Goal: Information Seeking & Learning: Find contact information

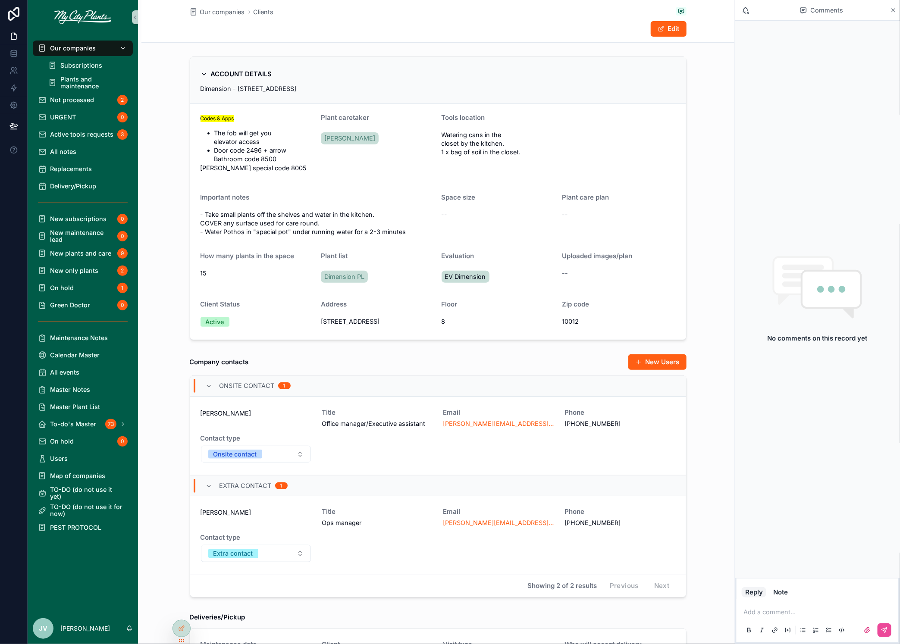
click at [82, 48] on span "Our companies" at bounding box center [73, 48] width 46 height 7
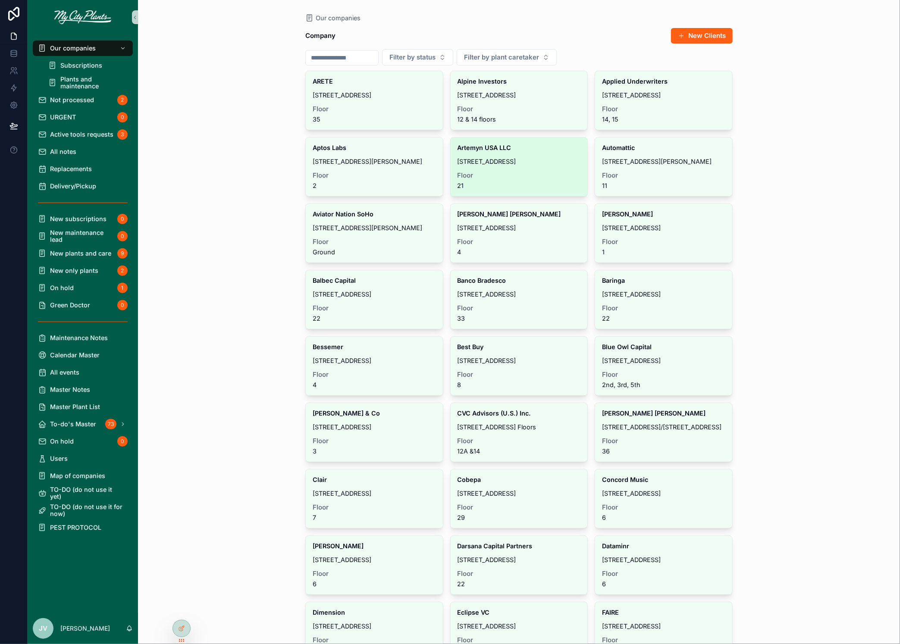
click at [498, 159] on span "[STREET_ADDRESS]" at bounding box center [518, 161] width 123 height 7
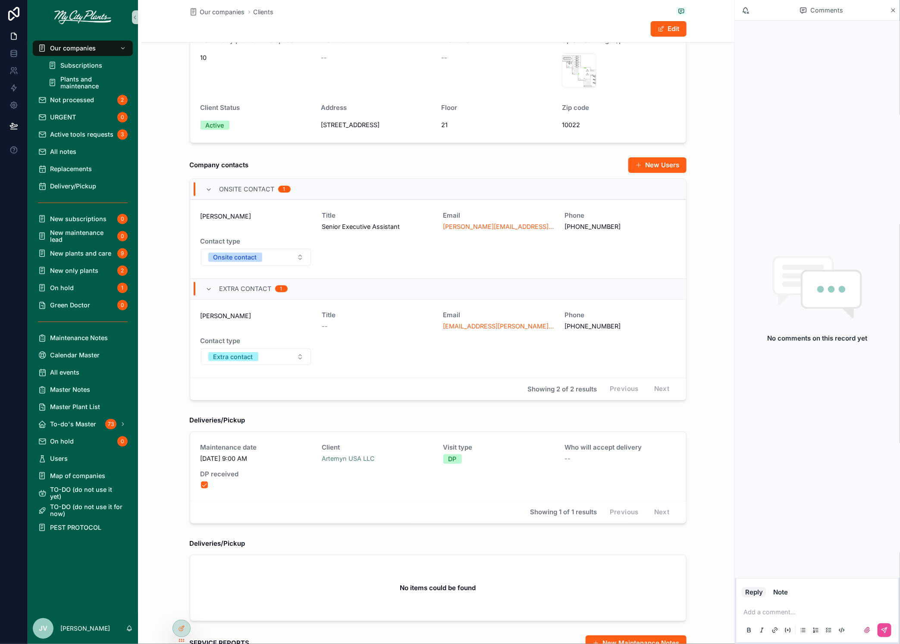
scroll to position [191, 0]
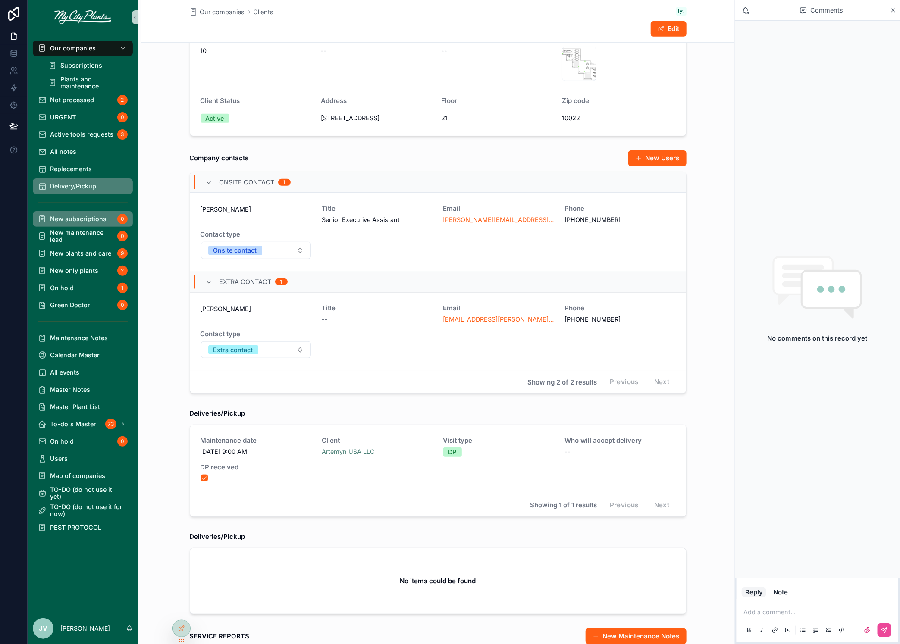
click at [70, 186] on span "Delivery/Pickup" at bounding box center [73, 186] width 46 height 7
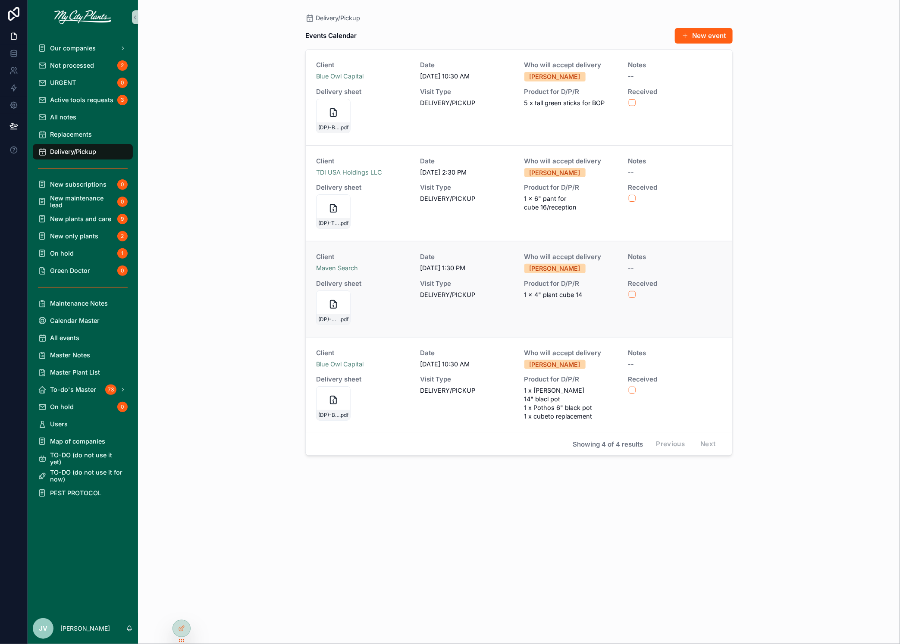
click at [636, 292] on div "scrollable content" at bounding box center [675, 294] width 93 height 7
click at [631, 293] on button "scrollable content" at bounding box center [632, 294] width 7 height 7
click at [633, 389] on button "scrollable content" at bounding box center [632, 390] width 7 height 7
click at [80, 130] on div "Replacements" at bounding box center [83, 135] width 90 height 14
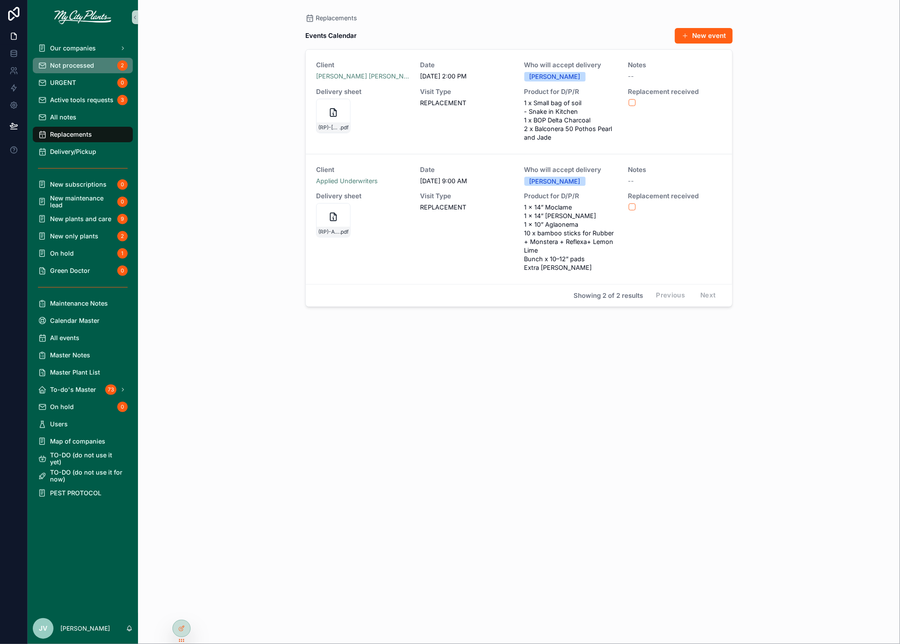
click at [71, 67] on span "Not processed" at bounding box center [72, 65] width 44 height 7
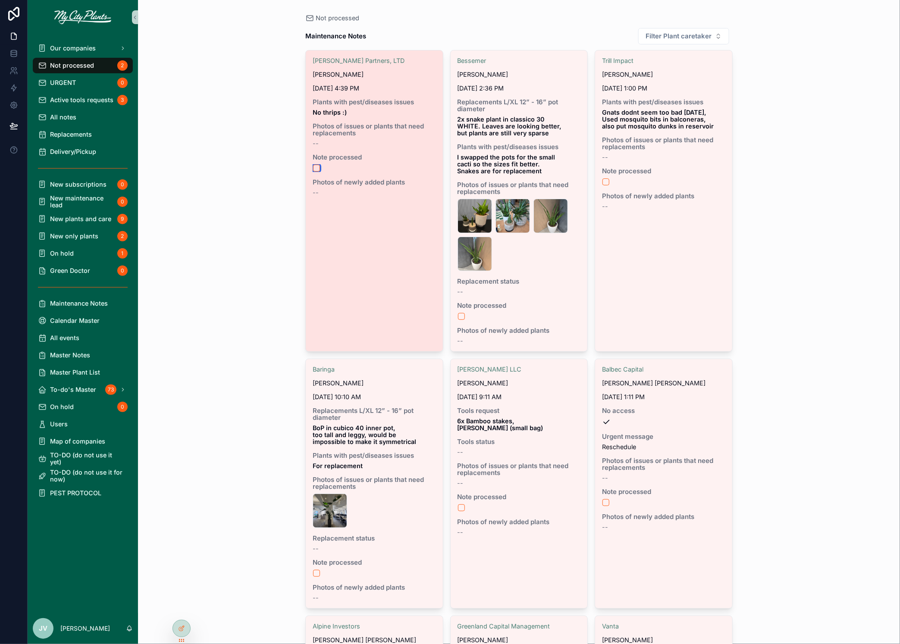
click at [317, 166] on button "scrollable content" at bounding box center [316, 168] width 7 height 7
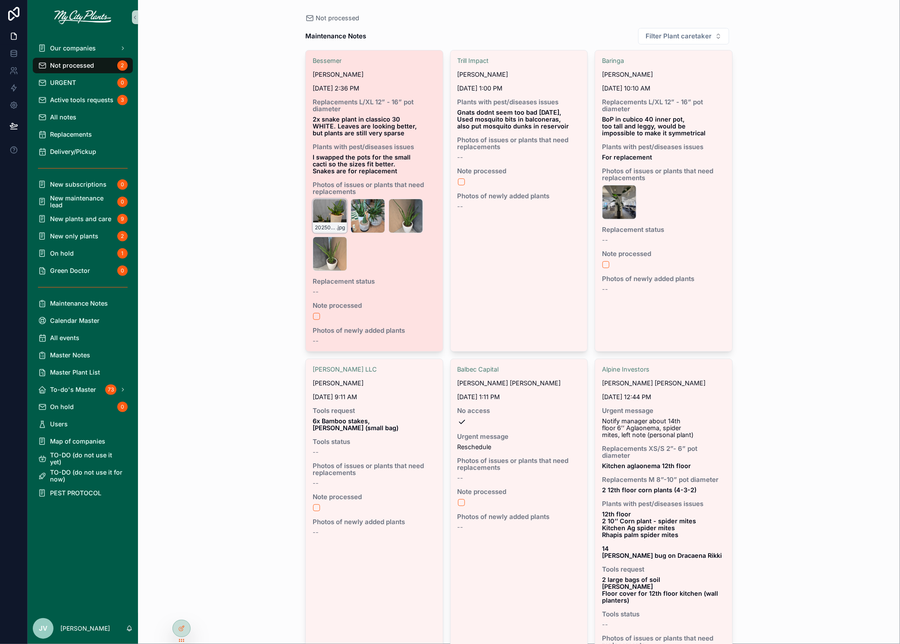
click at [334, 211] on div "20250902_141848 .jpg" at bounding box center [330, 216] width 34 height 34
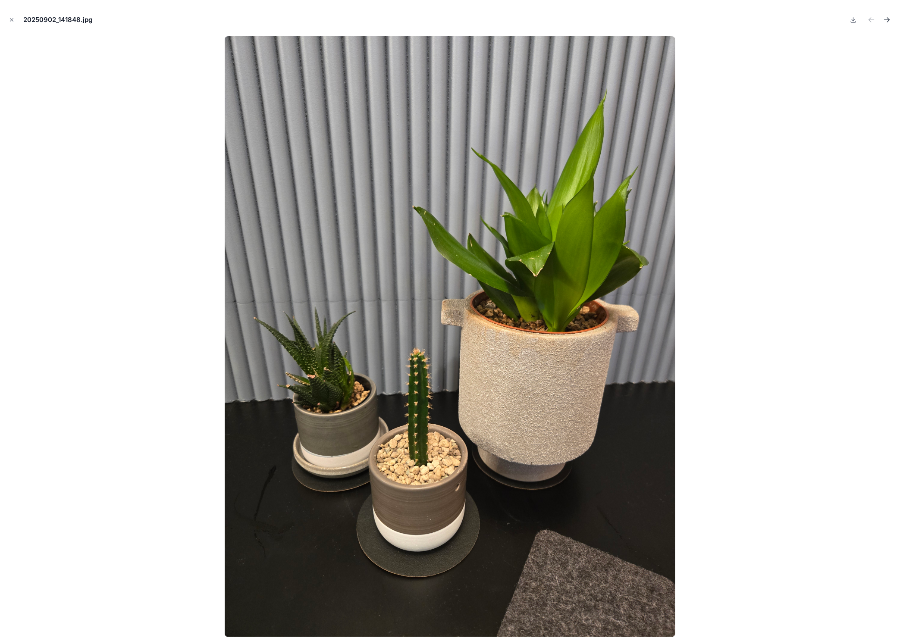
click at [891, 20] on icon "Next file" at bounding box center [887, 20] width 9 height 9
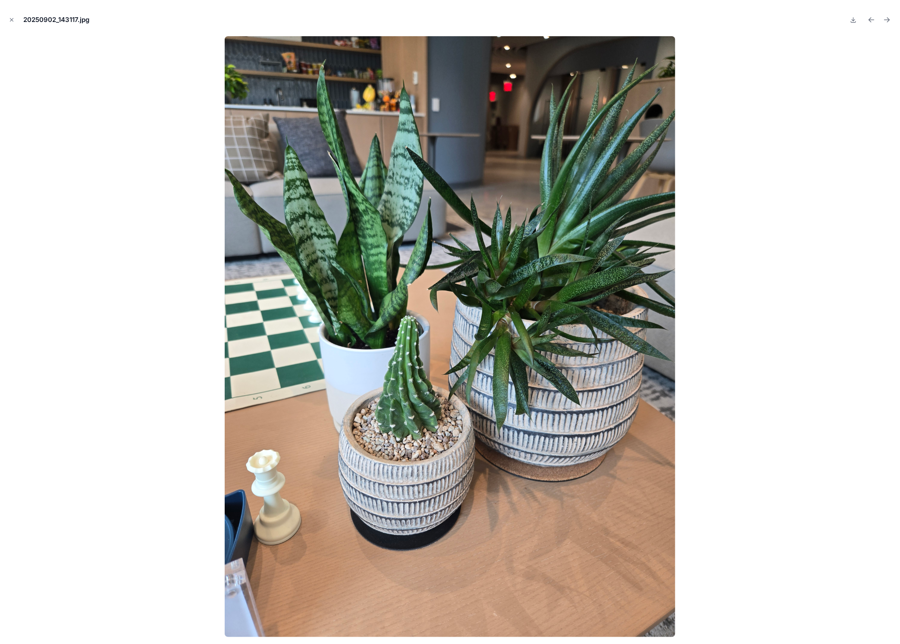
click at [891, 20] on icon "Next file" at bounding box center [887, 20] width 9 height 9
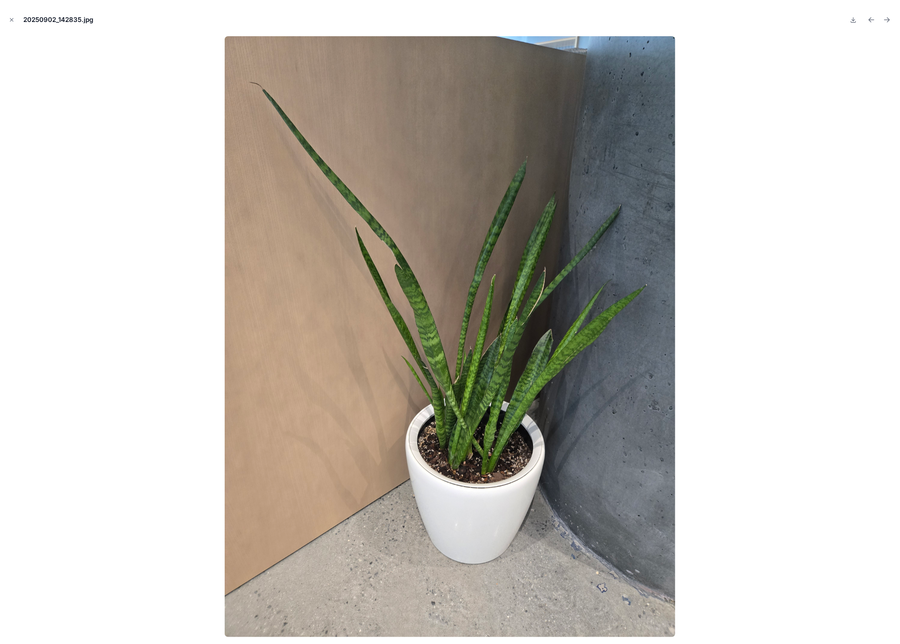
click at [891, 20] on icon "Next file" at bounding box center [887, 20] width 9 height 9
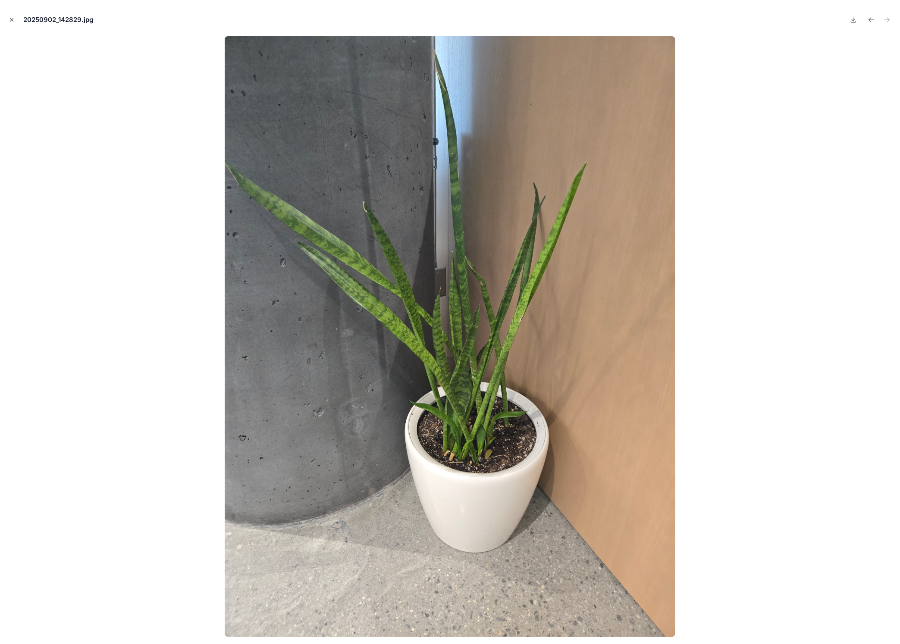
click at [12, 20] on icon "Close modal" at bounding box center [11, 20] width 3 height 3
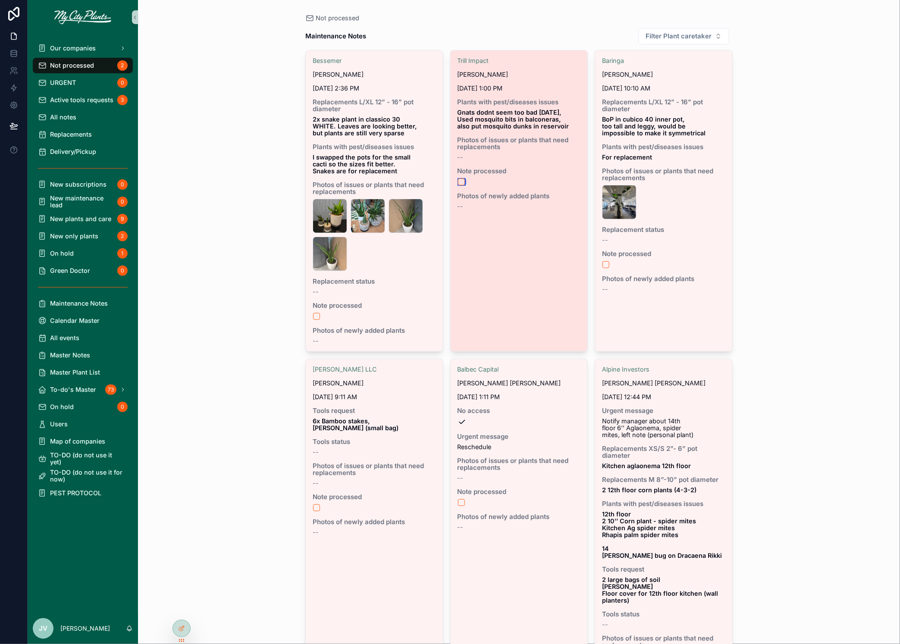
click at [461, 180] on button "scrollable content" at bounding box center [461, 182] width 7 height 7
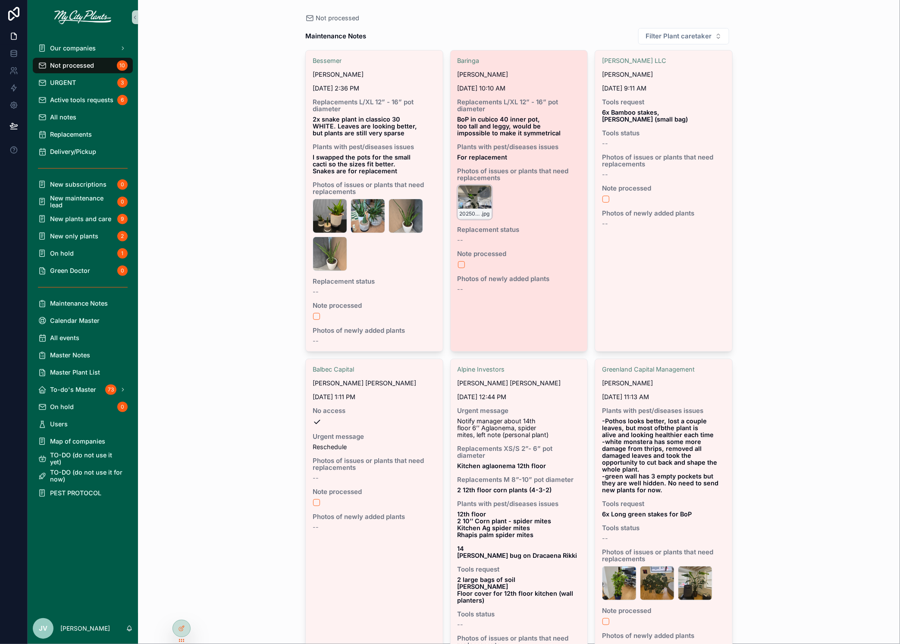
click at [470, 200] on div "20250902_094819 .jpg" at bounding box center [474, 202] width 34 height 34
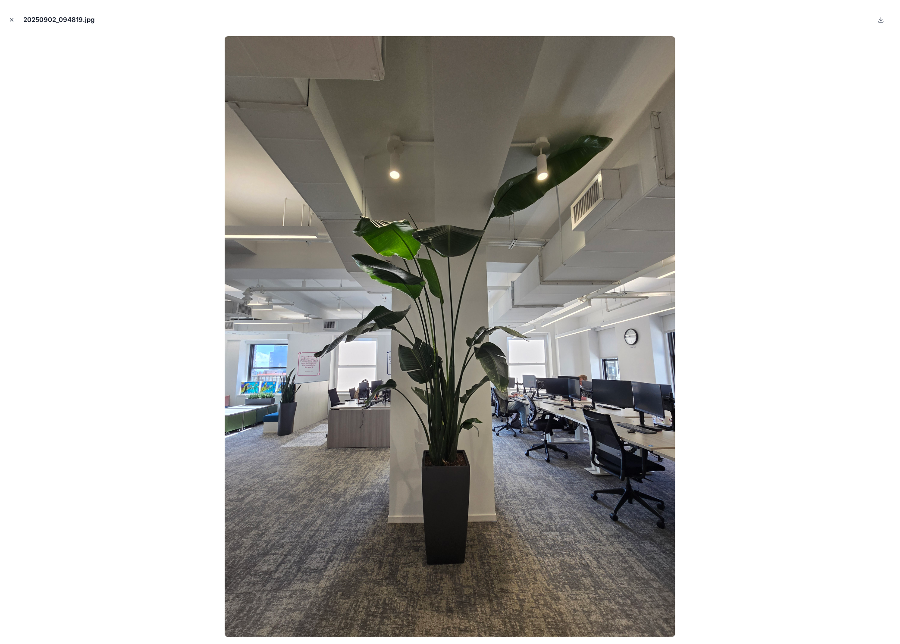
click at [10, 19] on icon "Close modal" at bounding box center [12, 20] width 6 height 6
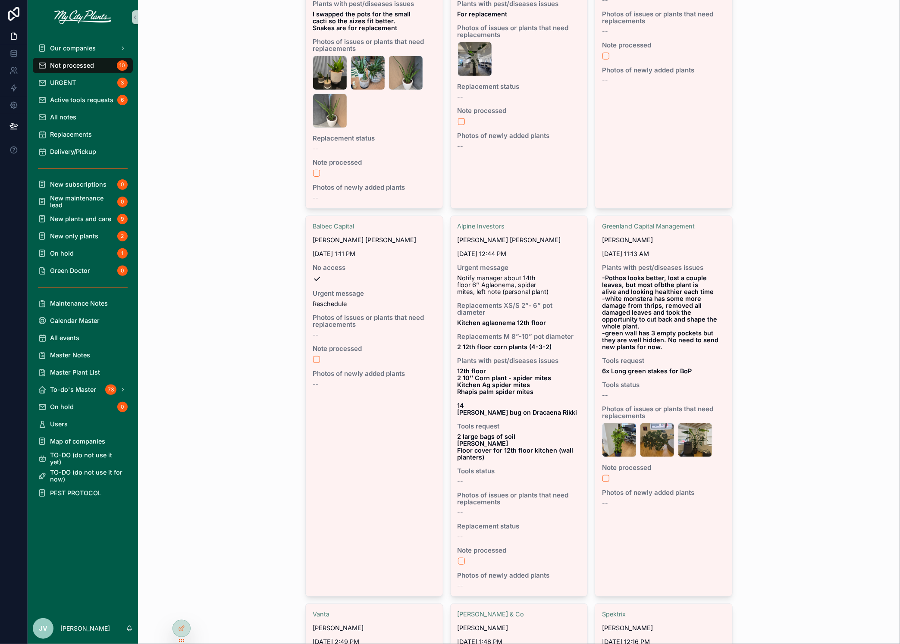
scroll to position [145, 0]
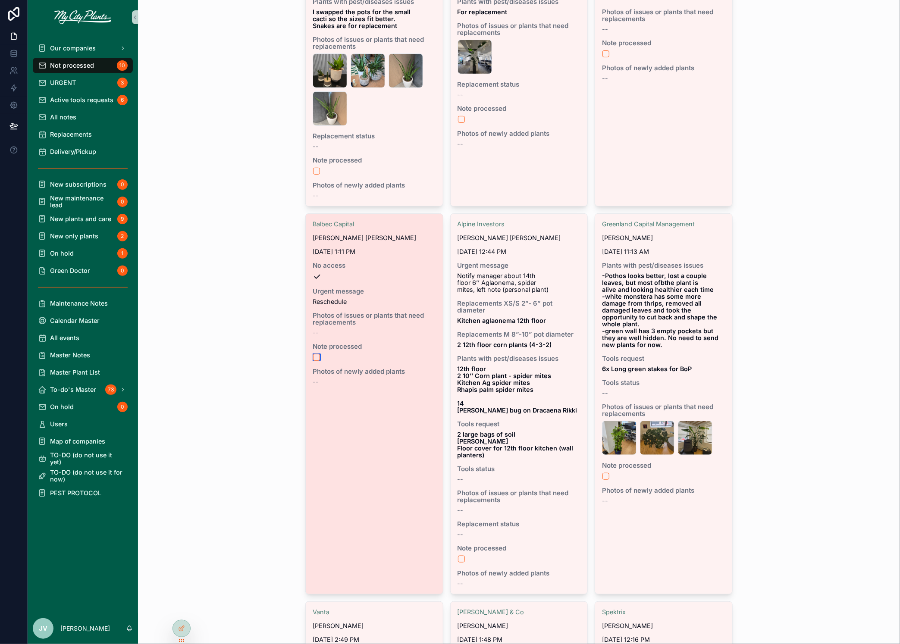
click at [317, 356] on button "scrollable content" at bounding box center [316, 357] width 7 height 7
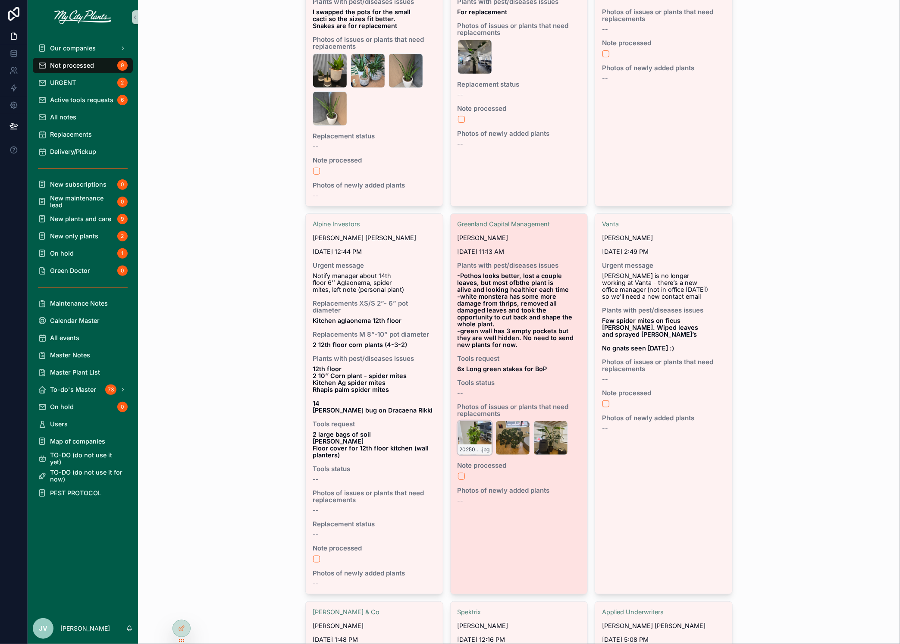
click at [473, 426] on div "20250901_110550 .jpg" at bounding box center [474, 438] width 34 height 34
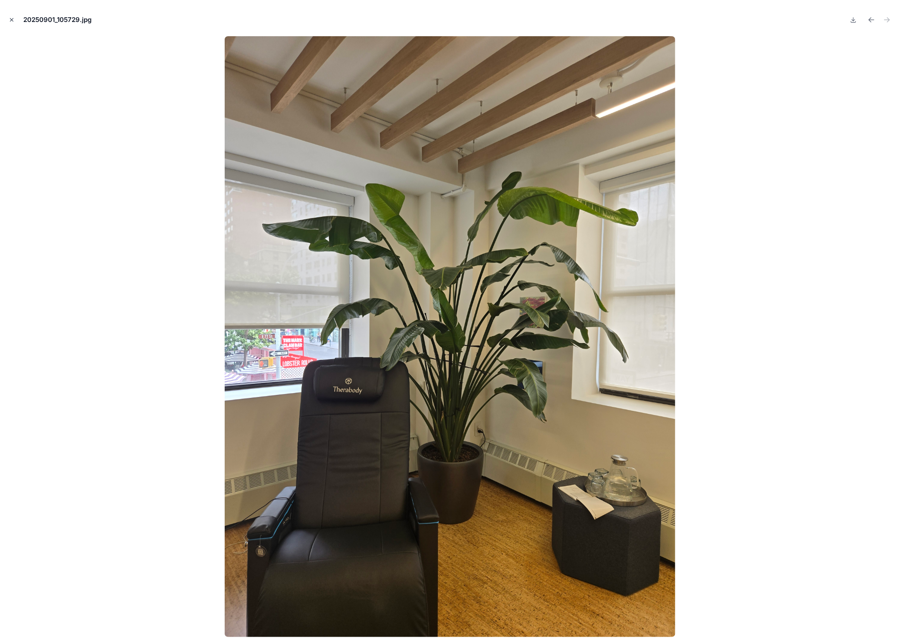
click at [12, 18] on icon "Close modal" at bounding box center [12, 20] width 6 height 6
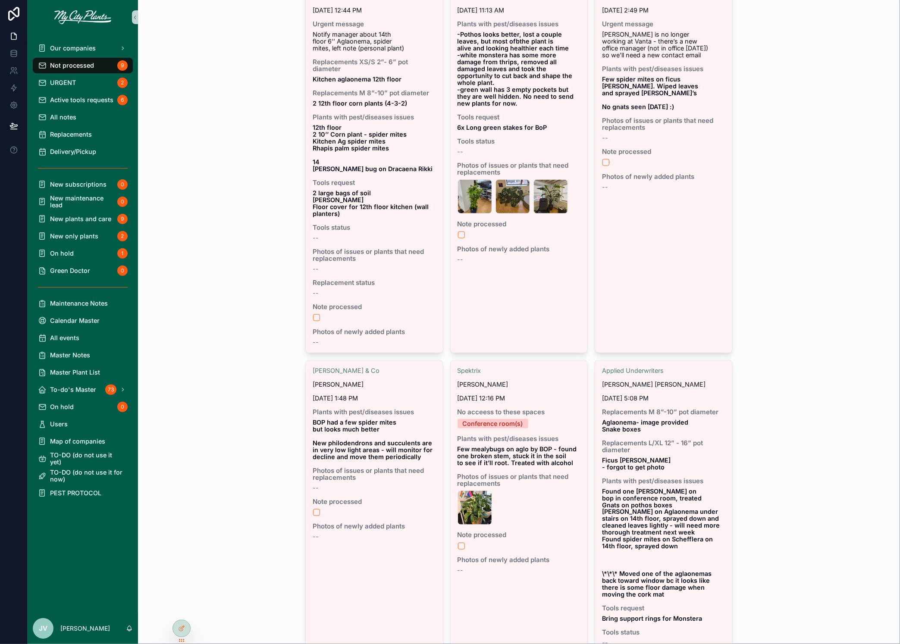
scroll to position [389, 0]
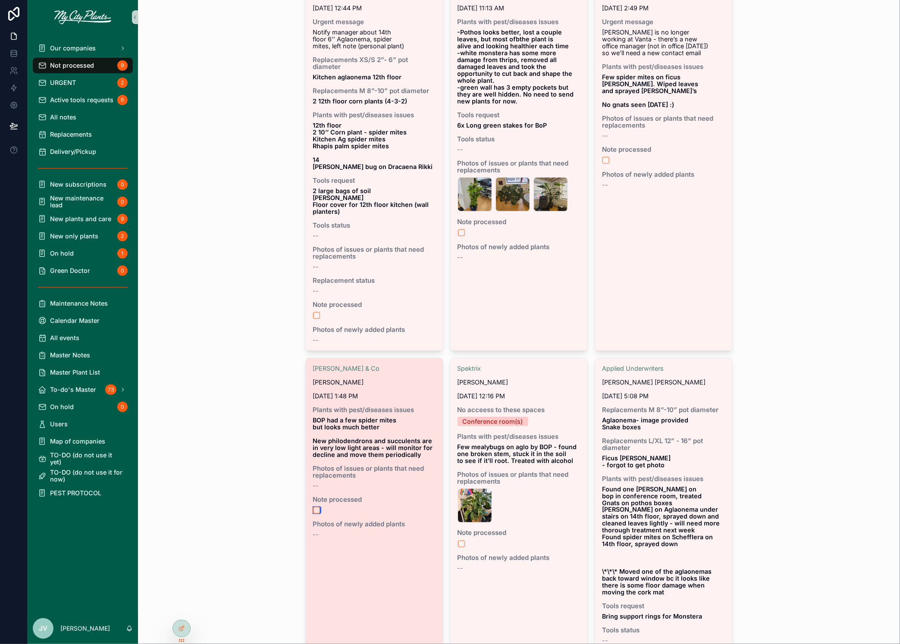
click at [316, 507] on button "scrollable content" at bounding box center [316, 510] width 7 height 7
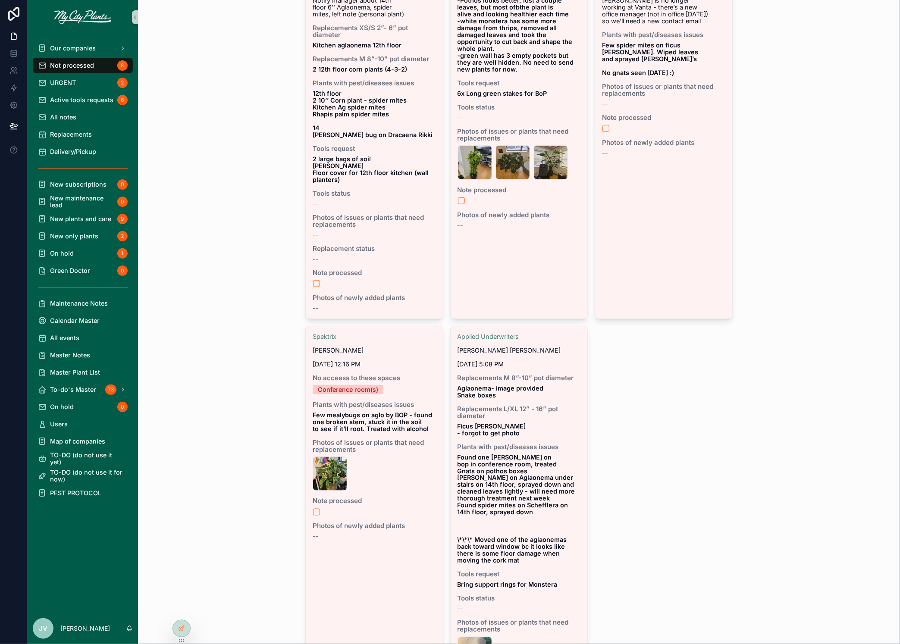
scroll to position [423, 0]
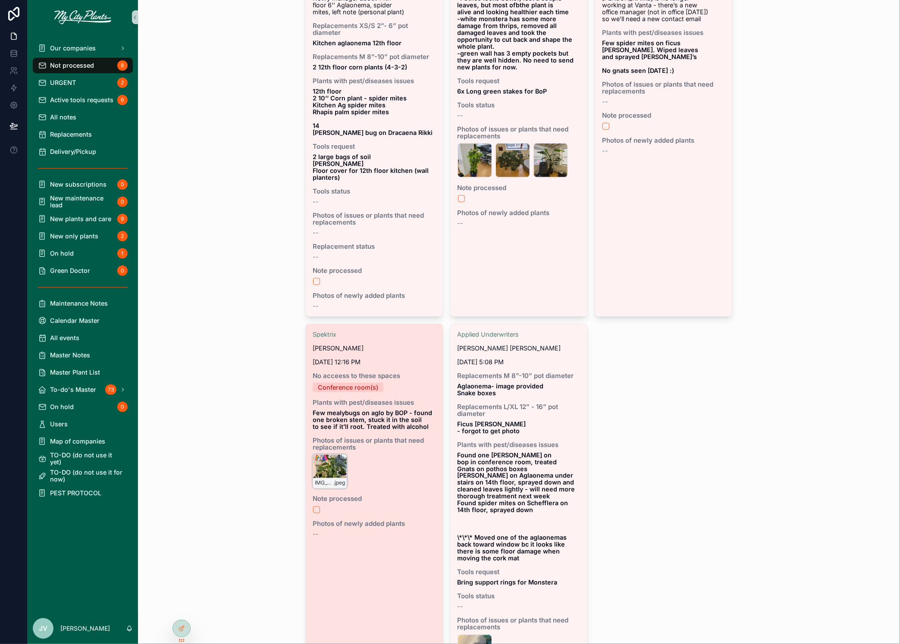
click at [326, 461] on div "IMG_8937 .jpeg" at bounding box center [330, 471] width 34 height 34
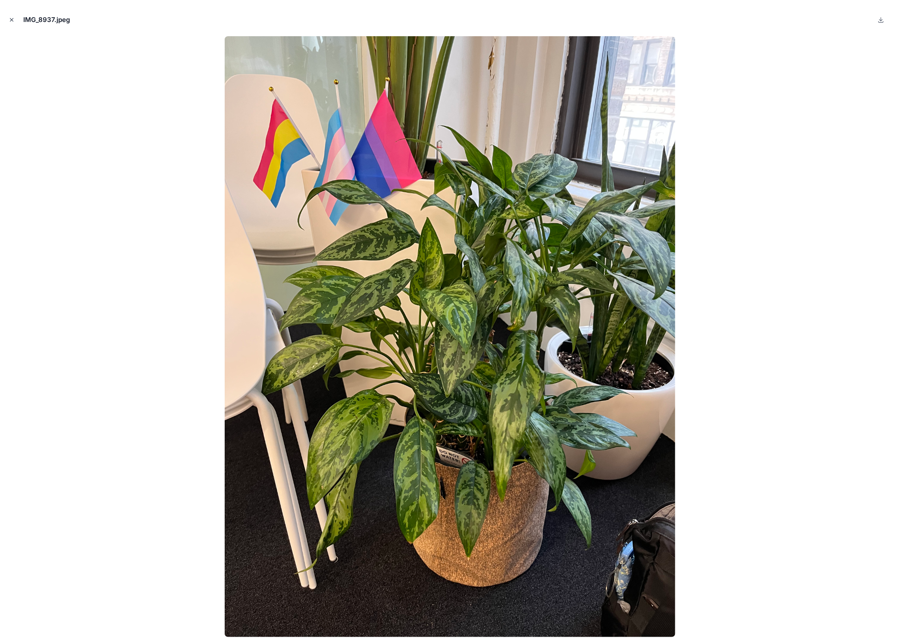
click at [11, 20] on icon "Close modal" at bounding box center [11, 20] width 3 height 3
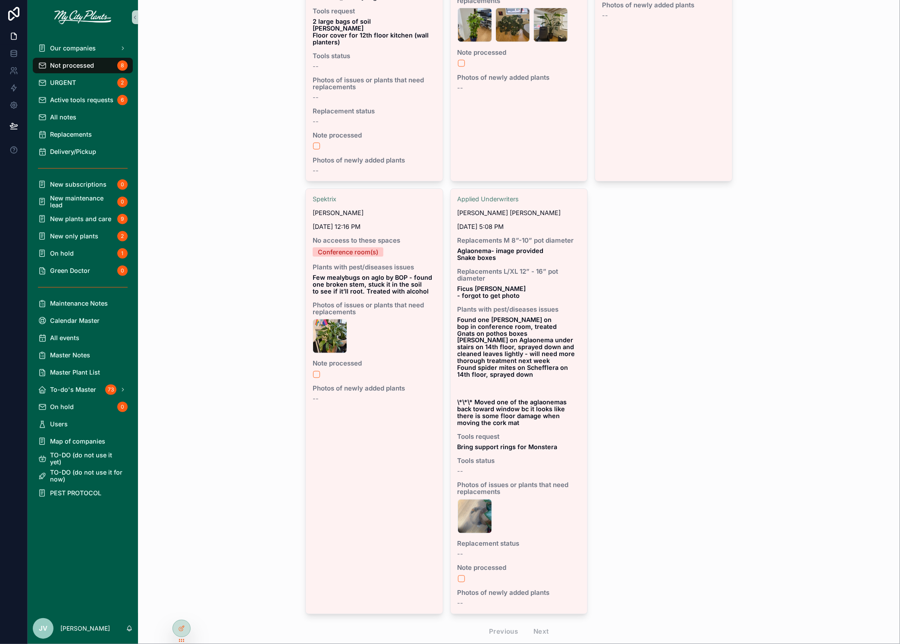
scroll to position [570, 0]
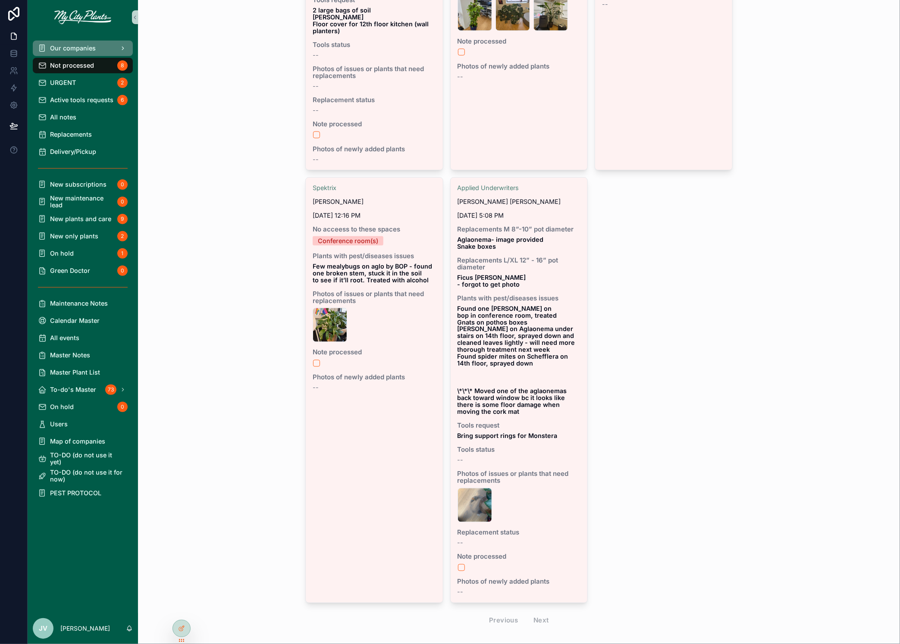
click at [60, 50] on span "Our companies" at bounding box center [73, 48] width 46 height 7
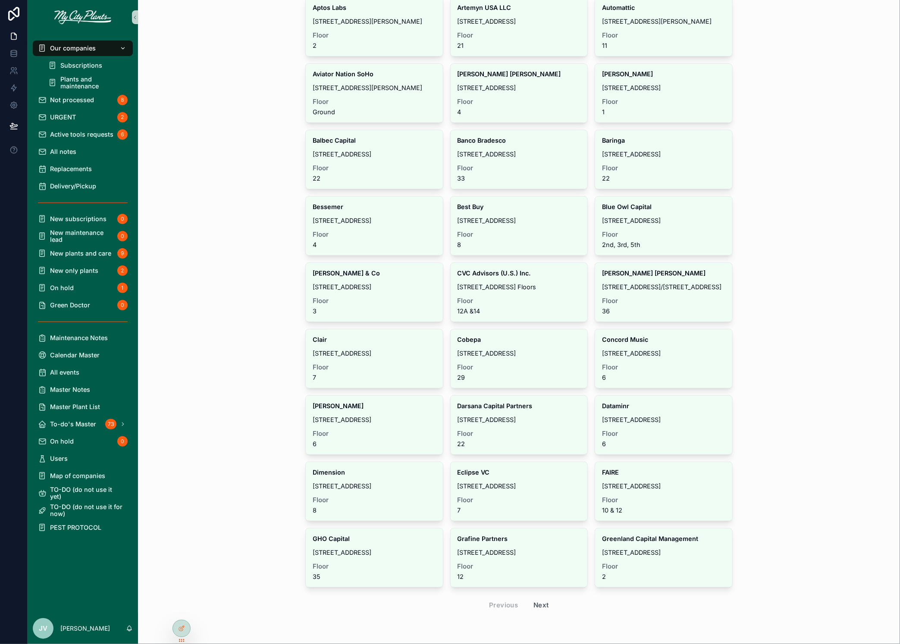
scroll to position [136, 0]
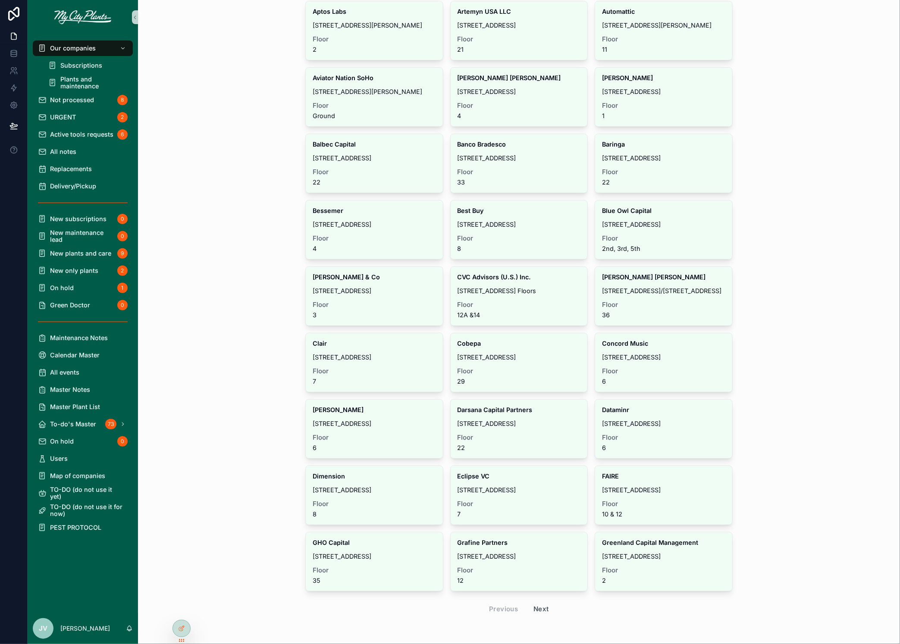
click at [542, 605] on button "Next" at bounding box center [541, 609] width 28 height 15
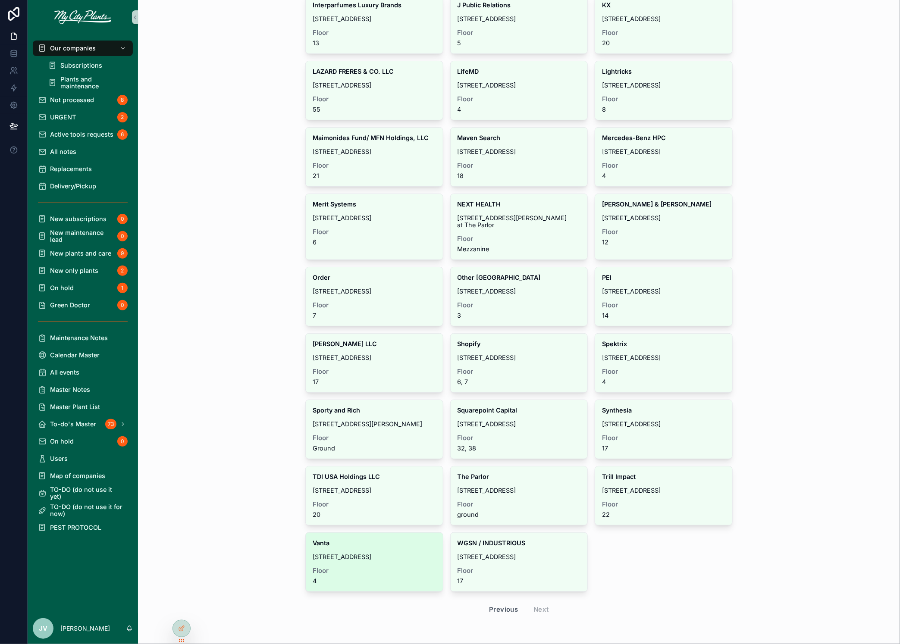
scroll to position [140, 0]
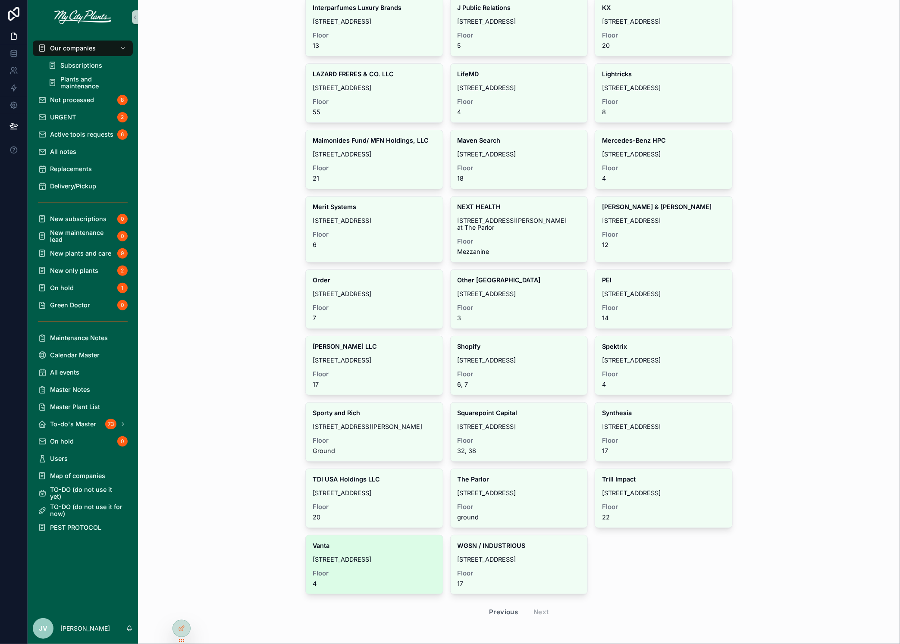
click at [377, 566] on div "Vanta [STREET_ADDRESS]" at bounding box center [374, 565] width 137 height 59
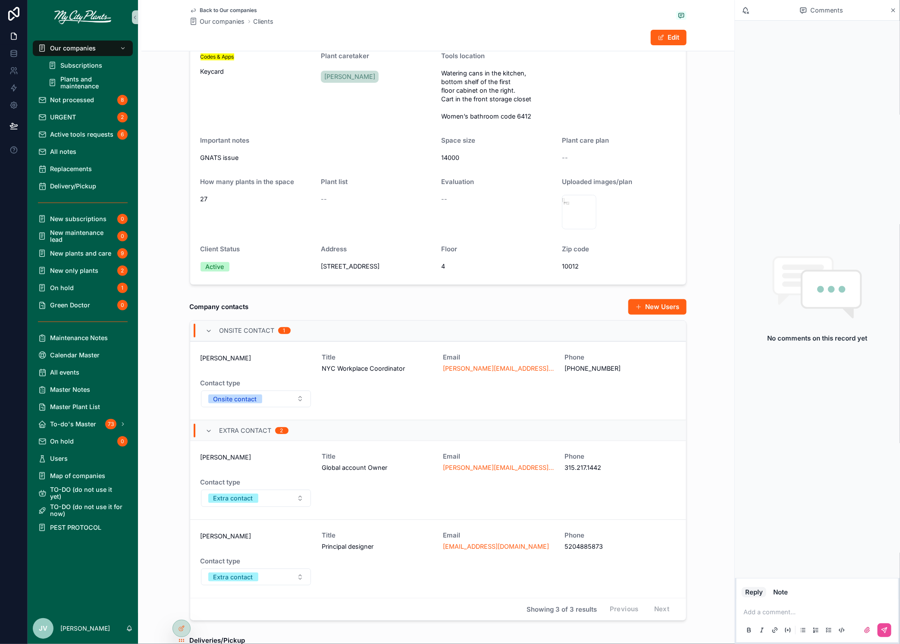
scroll to position [72, 0]
click at [512, 381] on div "[PERSON_NAME] Title NYC Workplace Coordinator Email [PERSON_NAME][EMAIL_ADDRESS…" at bounding box center [438, 380] width 475 height 54
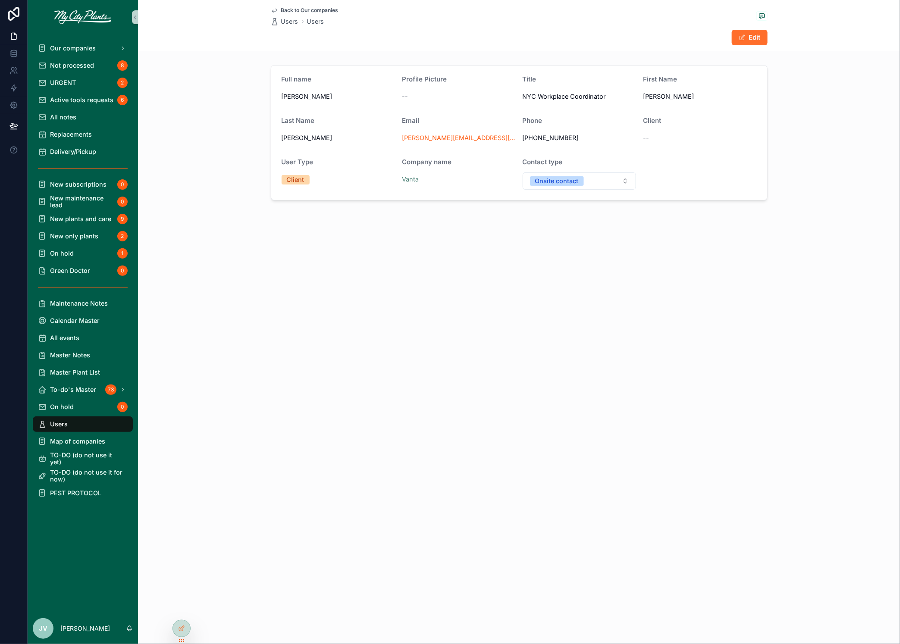
click at [754, 37] on button "Edit" at bounding box center [750, 38] width 36 height 16
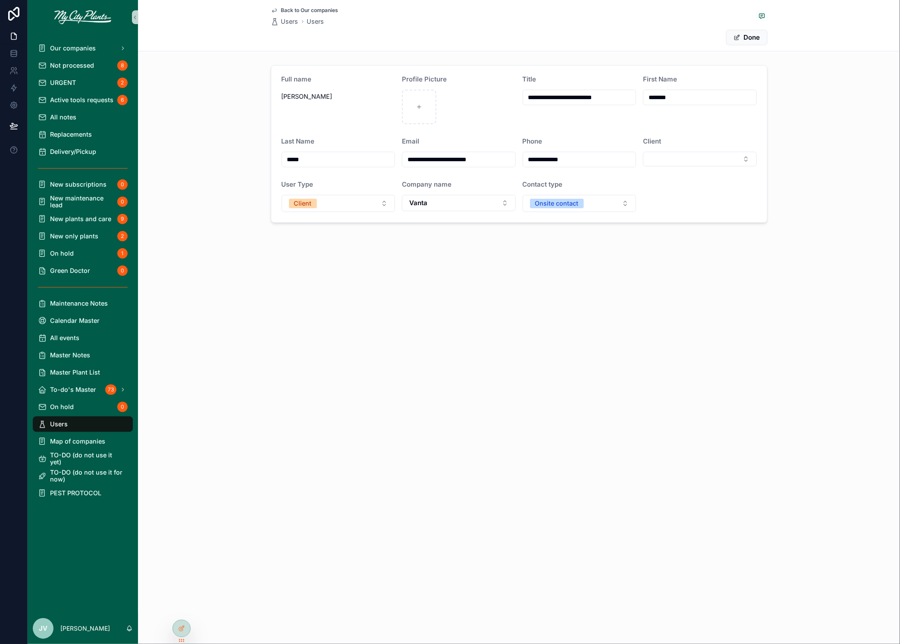
click at [326, 159] on input "*****" at bounding box center [338, 160] width 113 height 12
type input "*"
paste input "********"
drag, startPoint x: 299, startPoint y: 160, endPoint x: 285, endPoint y: 160, distance: 14.7
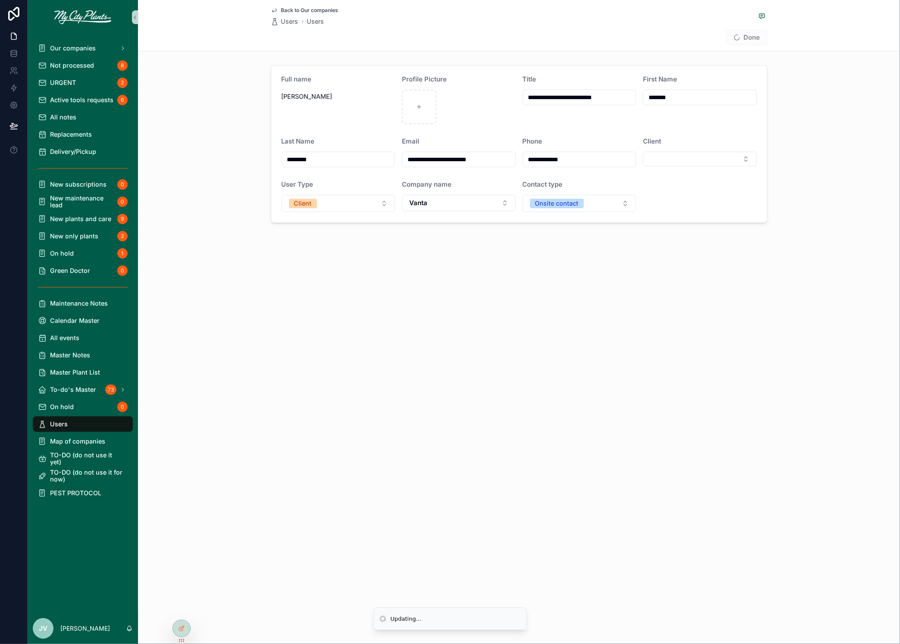
click at [285, 160] on input "********" at bounding box center [338, 160] width 113 height 12
type input "****"
click at [682, 100] on input "*******" at bounding box center [699, 97] width 113 height 12
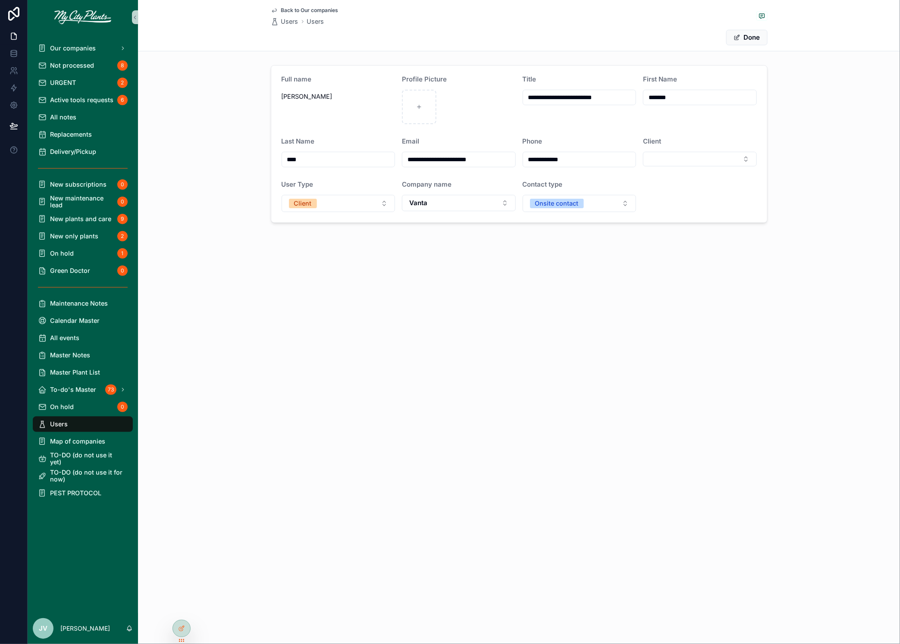
paste input "scrollable content"
type input "***"
click at [465, 158] on input "**********" at bounding box center [458, 160] width 113 height 12
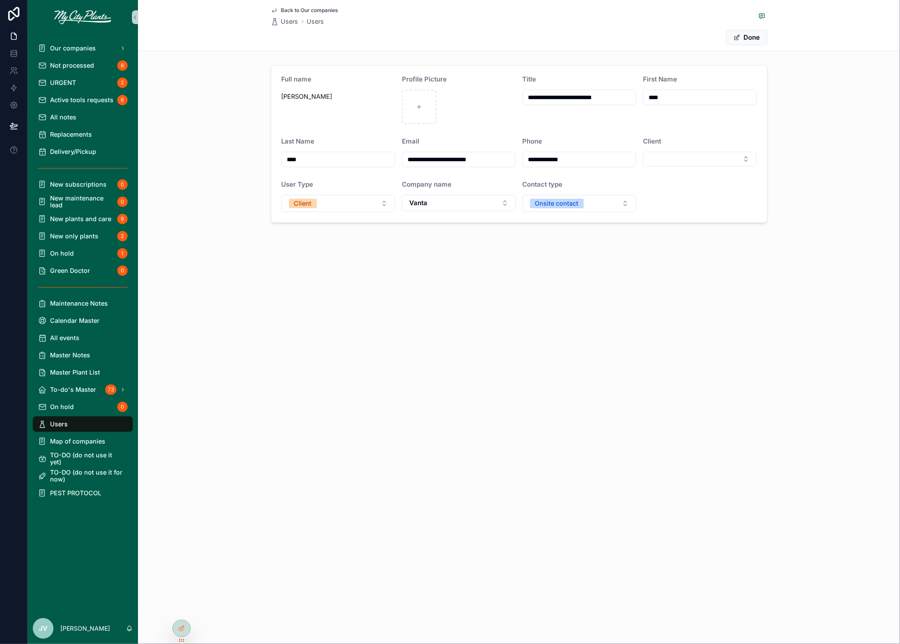
paste input "scrollable content"
type input "**********"
click at [571, 160] on input "**********" at bounding box center [579, 160] width 113 height 12
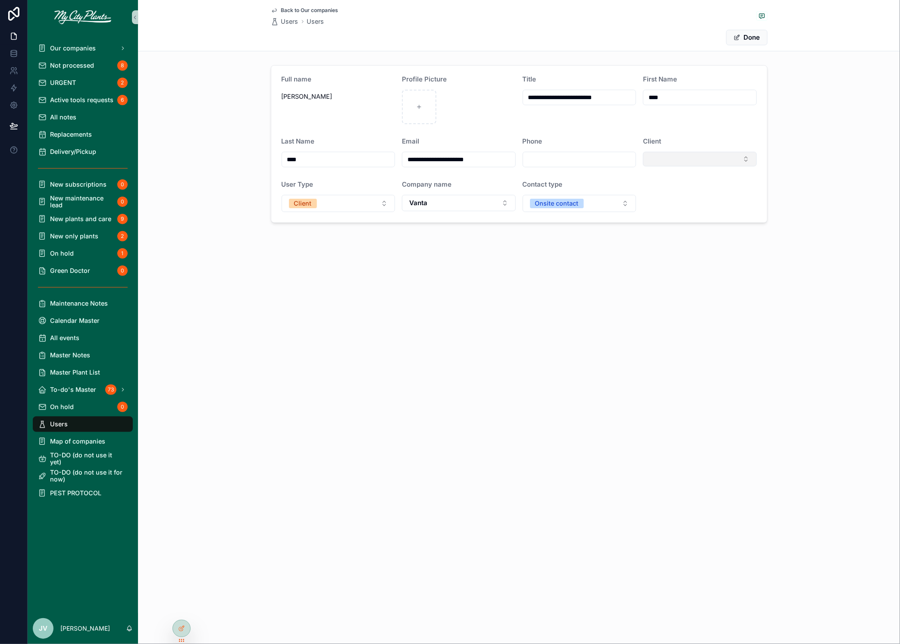
click at [746, 162] on button "Select Button" at bounding box center [700, 159] width 114 height 15
type input "**"
click at [686, 217] on div "Vanta" at bounding box center [700, 220] width 110 height 14
click at [760, 34] on button "Done" at bounding box center [746, 38] width 41 height 16
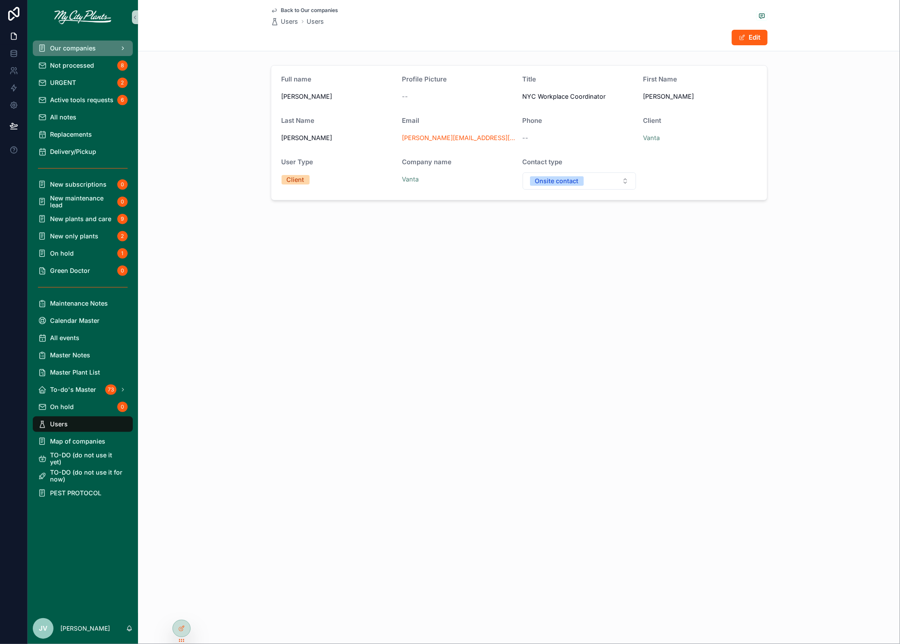
click at [74, 48] on span "Our companies" at bounding box center [73, 48] width 46 height 7
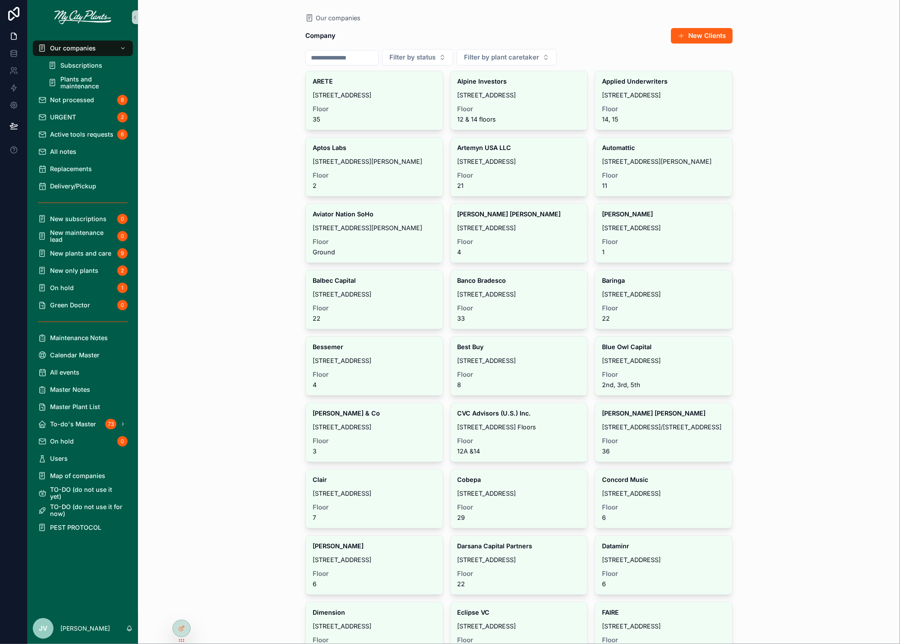
click at [349, 58] on input "scrollable content" at bounding box center [342, 58] width 72 height 12
type input "*****"
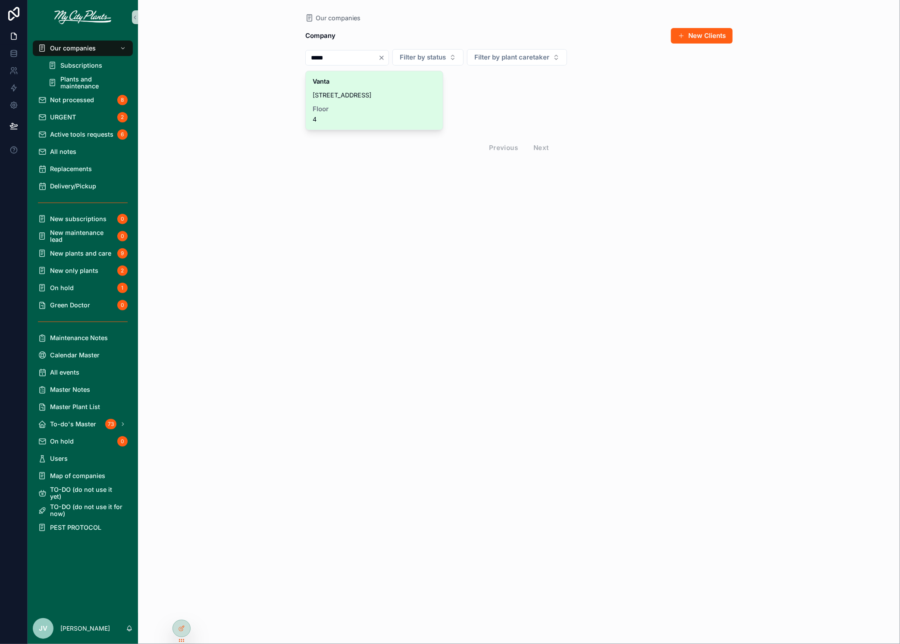
click at [381, 115] on div "Floor 4" at bounding box center [374, 114] width 123 height 17
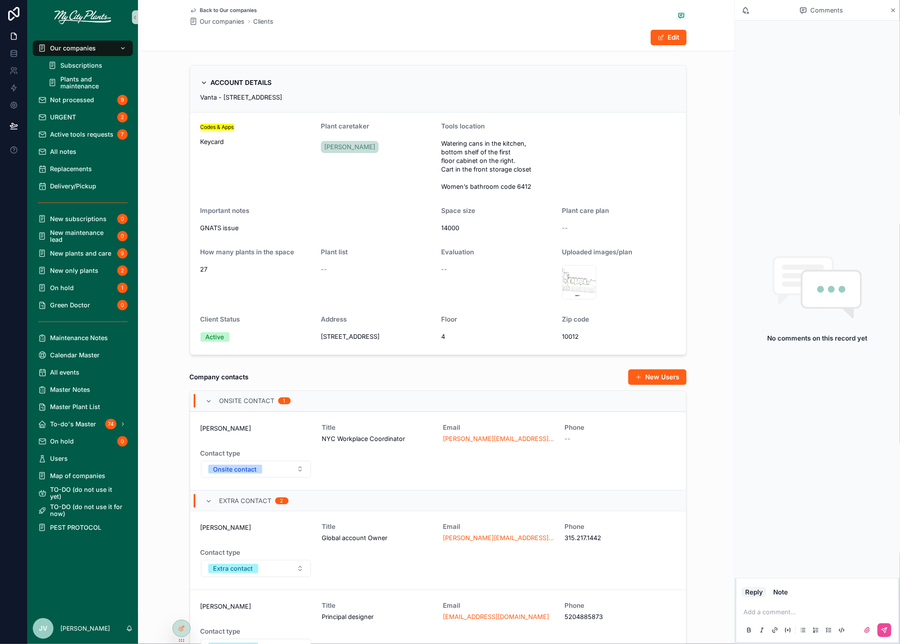
click at [69, 49] on span "Our companies" at bounding box center [73, 48] width 46 height 7
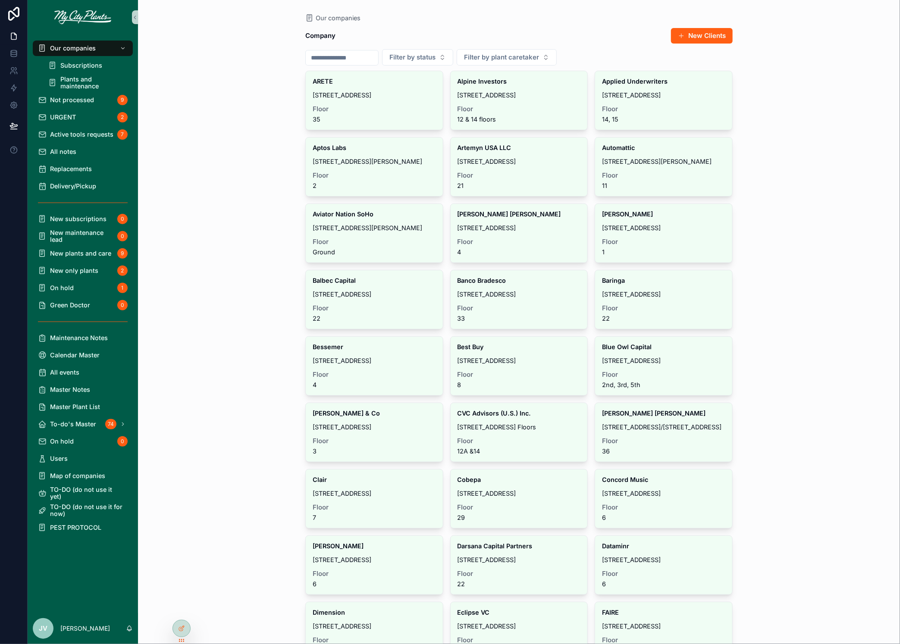
click at [357, 57] on input "scrollable content" at bounding box center [342, 58] width 72 height 12
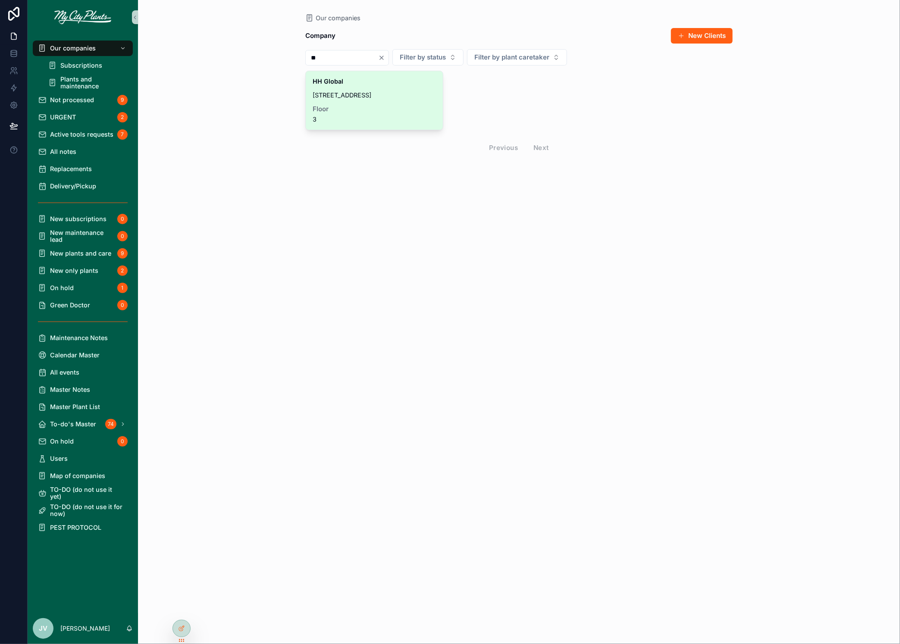
type input "**"
click at [354, 100] on div "HH Global ​[STREET_ADDRESS]" at bounding box center [374, 100] width 137 height 59
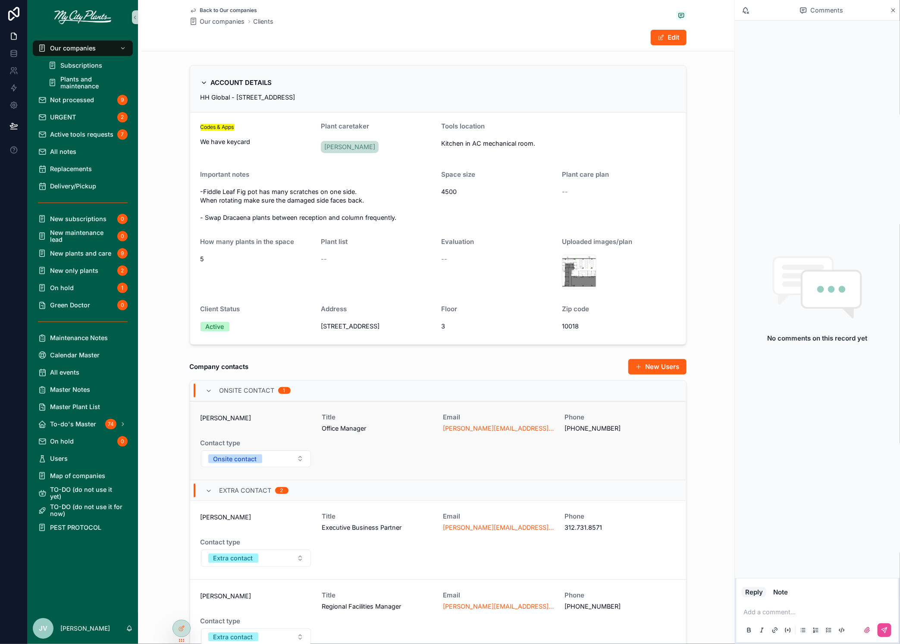
click at [388, 452] on div "[PERSON_NAME] Title Office Manager Email [PERSON_NAME][EMAIL_ADDRESS][PERSON_NA…" at bounding box center [438, 441] width 475 height 54
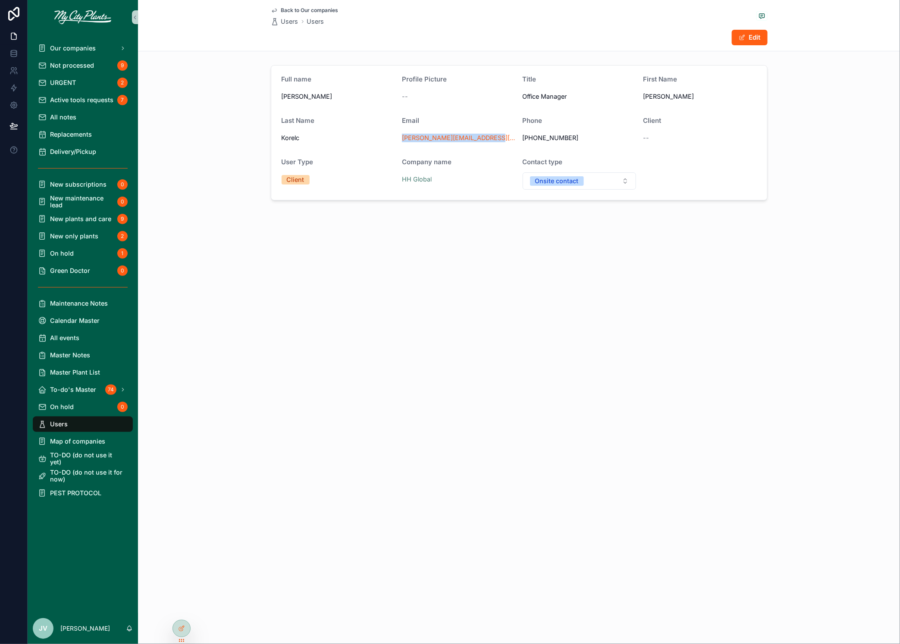
drag, startPoint x: 492, startPoint y: 135, endPoint x: 399, endPoint y: 139, distance: 93.6
click at [399, 139] on form "Full name [PERSON_NAME] Profile Picture -- Title Office Manager First Name [PER…" at bounding box center [519, 133] width 496 height 135
copy link "[PERSON_NAME][EMAIL_ADDRESS][PERSON_NAME][DOMAIN_NAME]"
click at [298, 9] on span "Back to Our companies" at bounding box center [309, 10] width 57 height 7
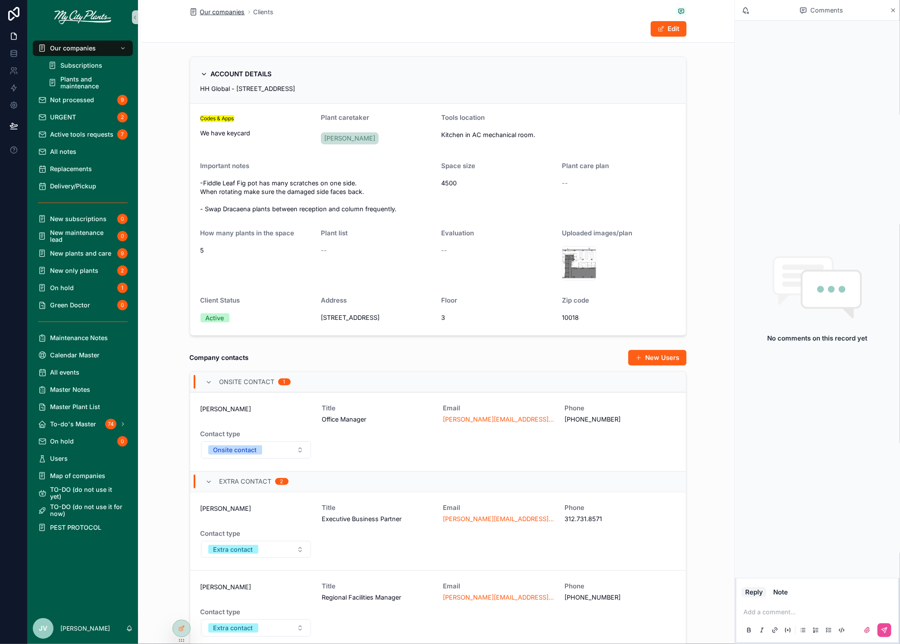
click at [204, 9] on span "Our companies" at bounding box center [222, 12] width 45 height 9
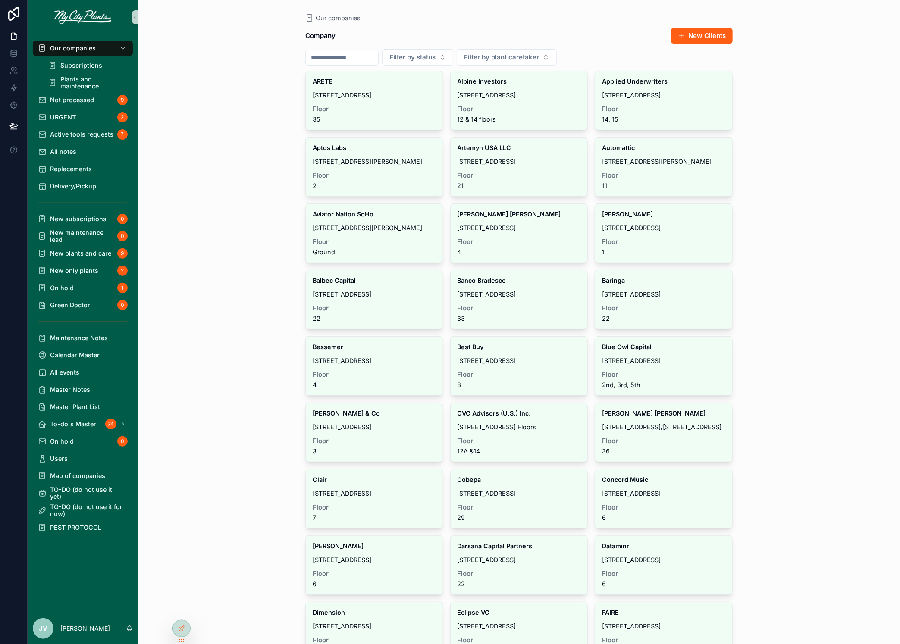
click at [332, 63] on input "scrollable content" at bounding box center [342, 58] width 72 height 12
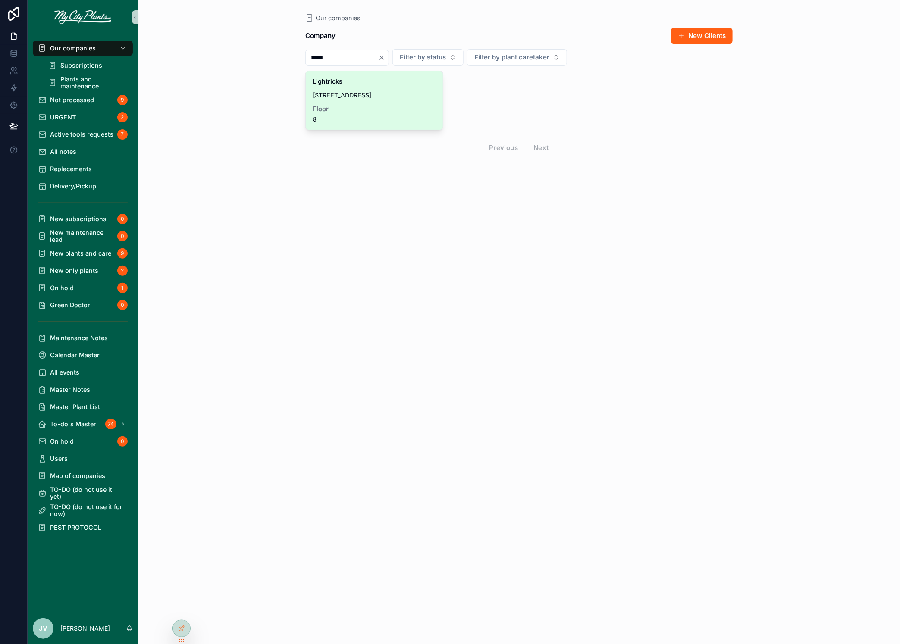
type input "*****"
click at [323, 91] on div "Lightricks [STREET_ADDRESS]" at bounding box center [374, 100] width 137 height 59
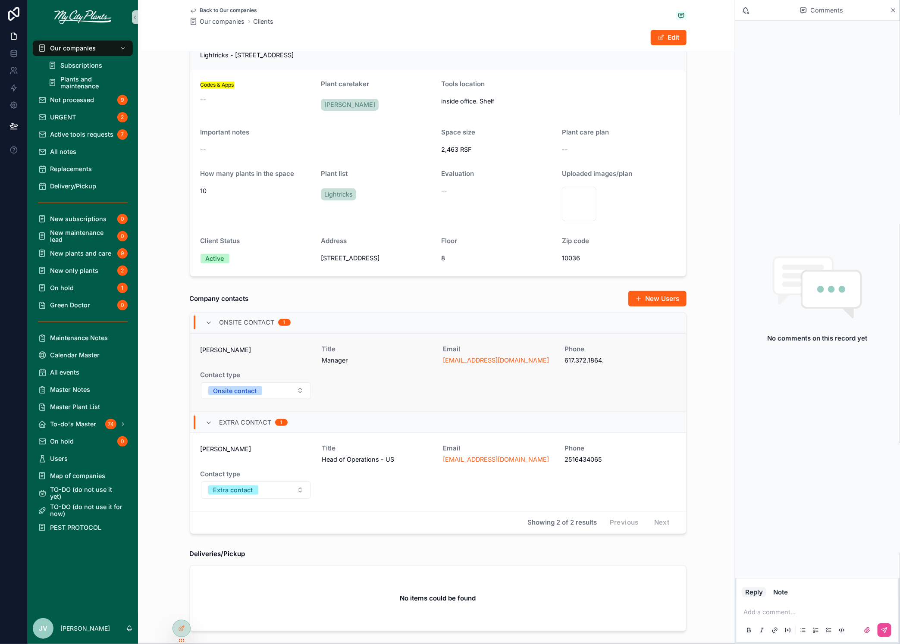
scroll to position [44, 0]
click at [386, 358] on span "Manager" at bounding box center [377, 359] width 111 height 9
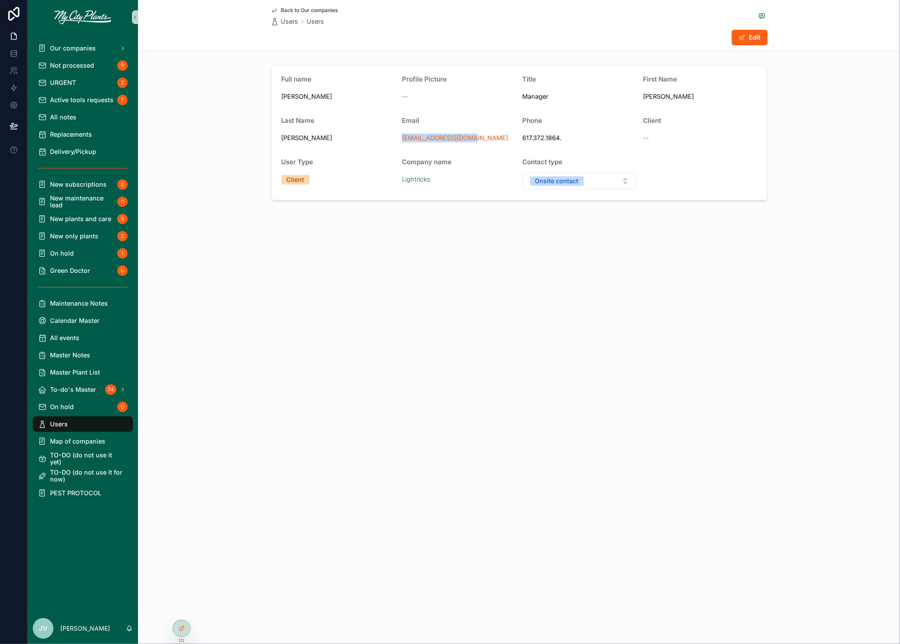
drag, startPoint x: 484, startPoint y: 138, endPoint x: 398, endPoint y: 137, distance: 85.8
click at [398, 137] on form "Full name [PERSON_NAME] Profile Picture -- Title Manager First Name [PERSON_NAM…" at bounding box center [519, 133] width 496 height 135
copy link "[EMAIL_ADDRESS][DOMAIN_NAME]"
click at [289, 10] on span "Back to Our companies" at bounding box center [309, 10] width 57 height 7
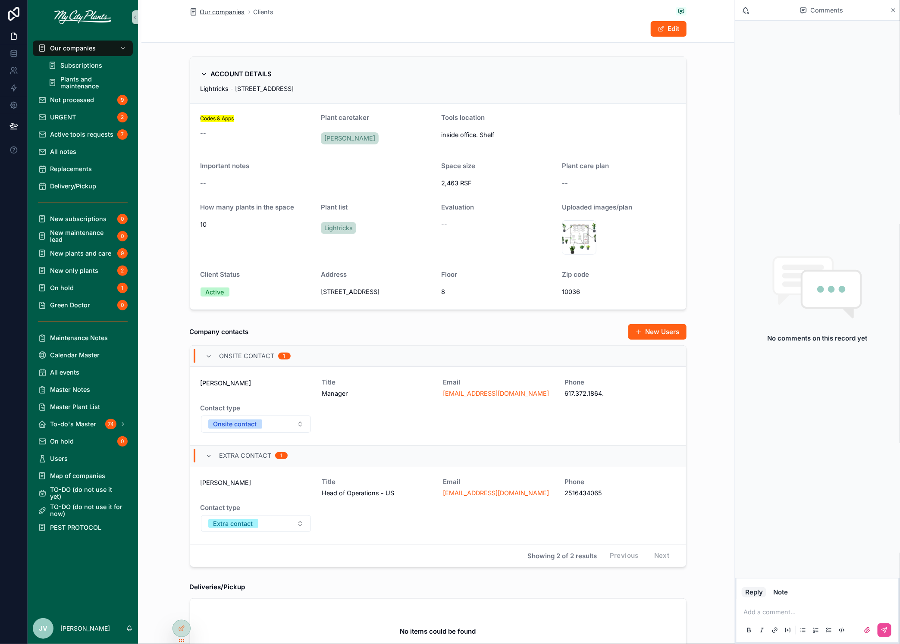
click at [233, 14] on span "Our companies" at bounding box center [222, 12] width 45 height 9
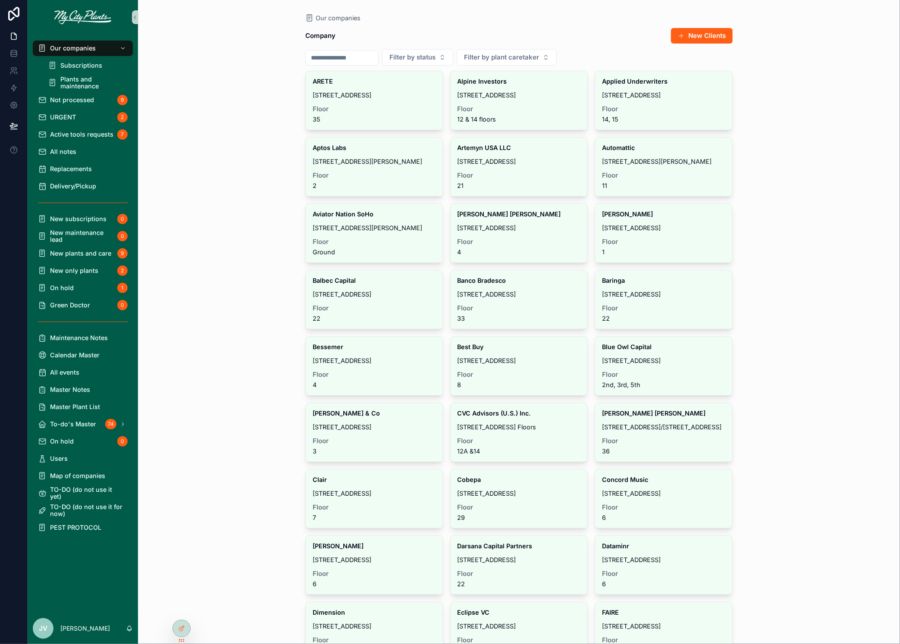
click at [322, 57] on input "scrollable content" at bounding box center [342, 58] width 72 height 12
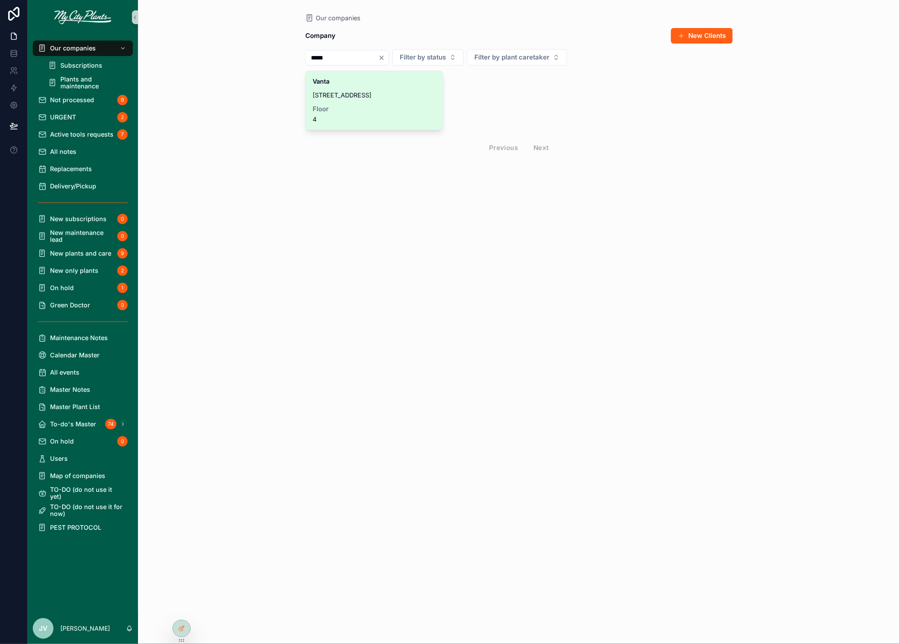
type input "*****"
click at [339, 97] on span "[STREET_ADDRESS]" at bounding box center [374, 95] width 123 height 7
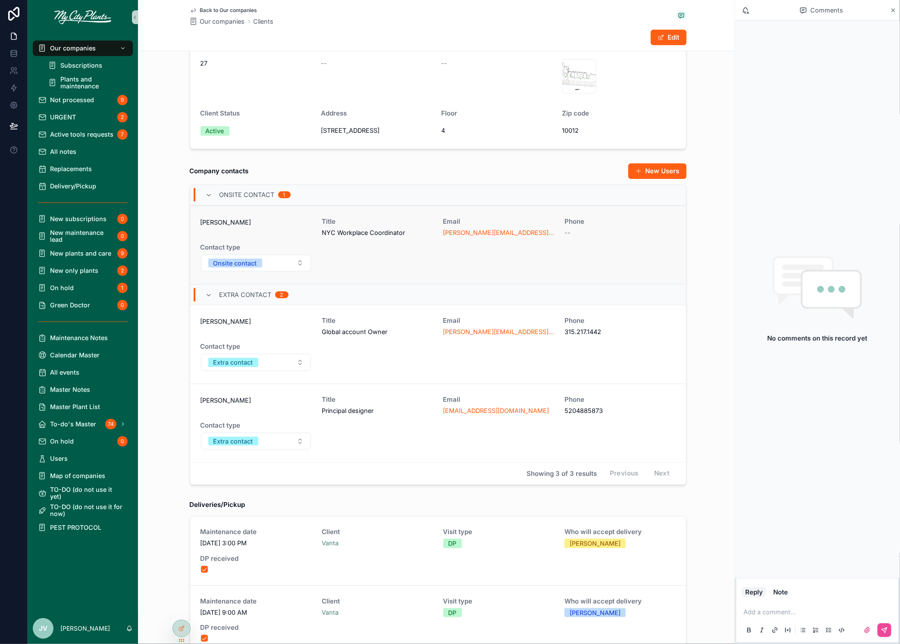
scroll to position [212, 0]
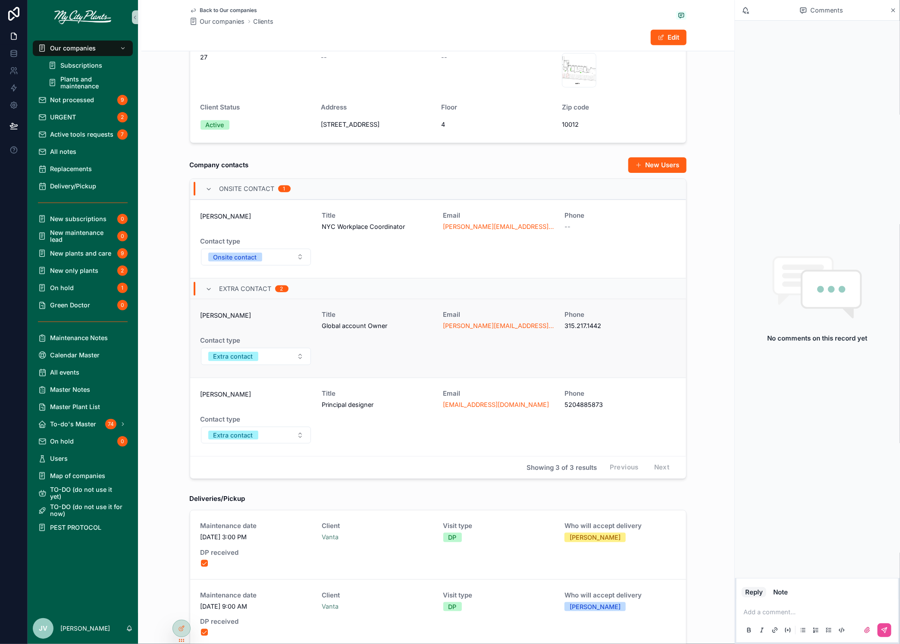
click at [504, 326] on div "[PERSON_NAME][EMAIL_ADDRESS][DOMAIN_NAME]" at bounding box center [498, 326] width 111 height 9
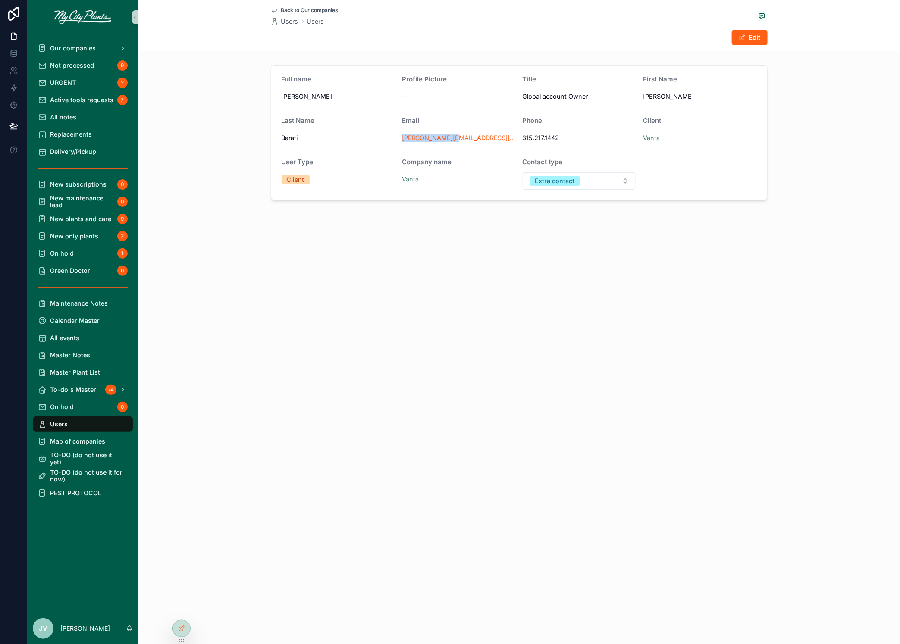
drag, startPoint x: 464, startPoint y: 140, endPoint x: 401, endPoint y: 137, distance: 63.0
click at [401, 137] on form "Full name [PERSON_NAME] Profile Picture -- Title Global account Owner First Nam…" at bounding box center [519, 133] width 496 height 135
copy link "[PERSON_NAME][EMAIL_ADDRESS][DOMAIN_NAME]"
click at [78, 48] on span "Our companies" at bounding box center [73, 48] width 46 height 7
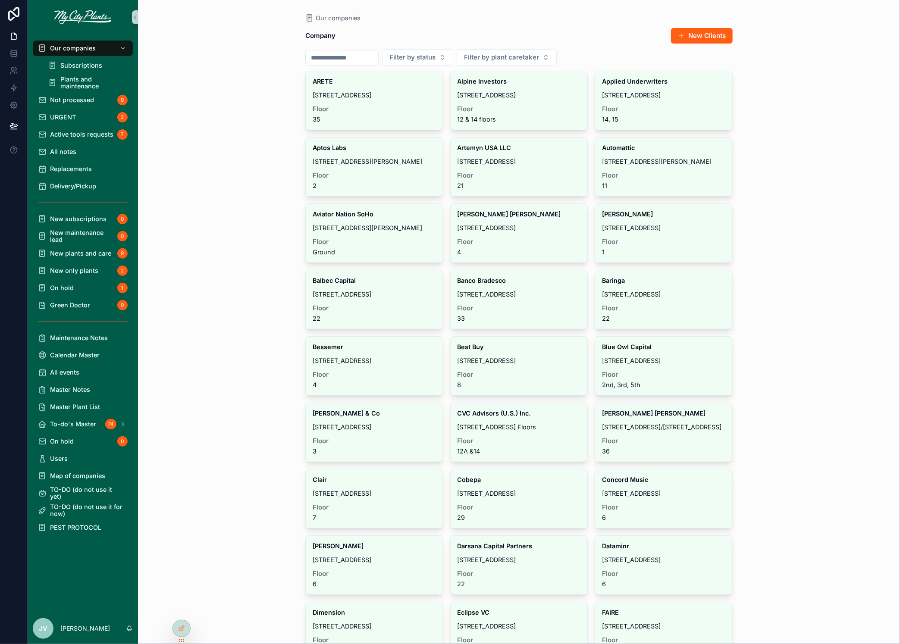
click at [357, 55] on input "scrollable content" at bounding box center [342, 58] width 72 height 12
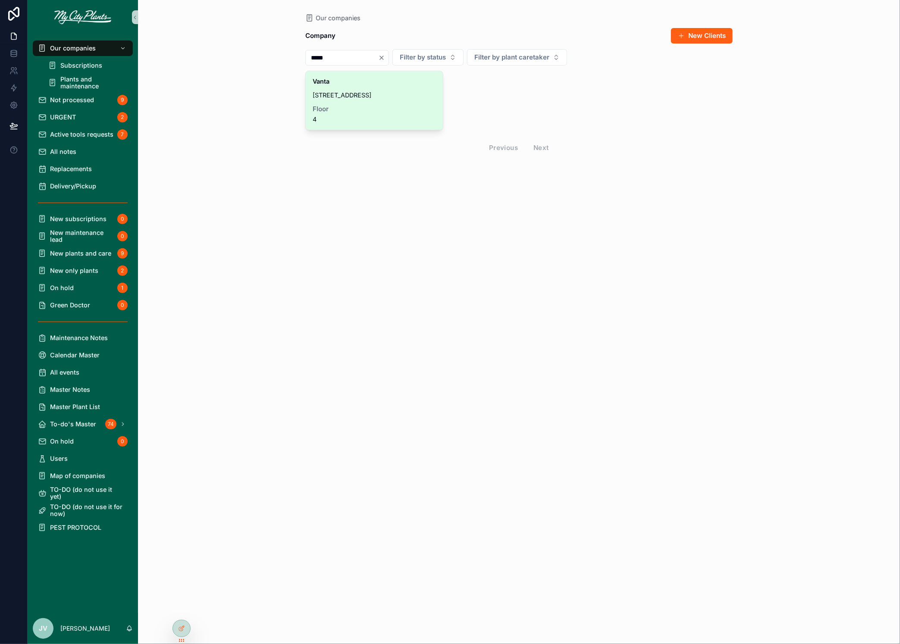
type input "*****"
click at [359, 92] on span "[STREET_ADDRESS]" at bounding box center [374, 95] width 123 height 7
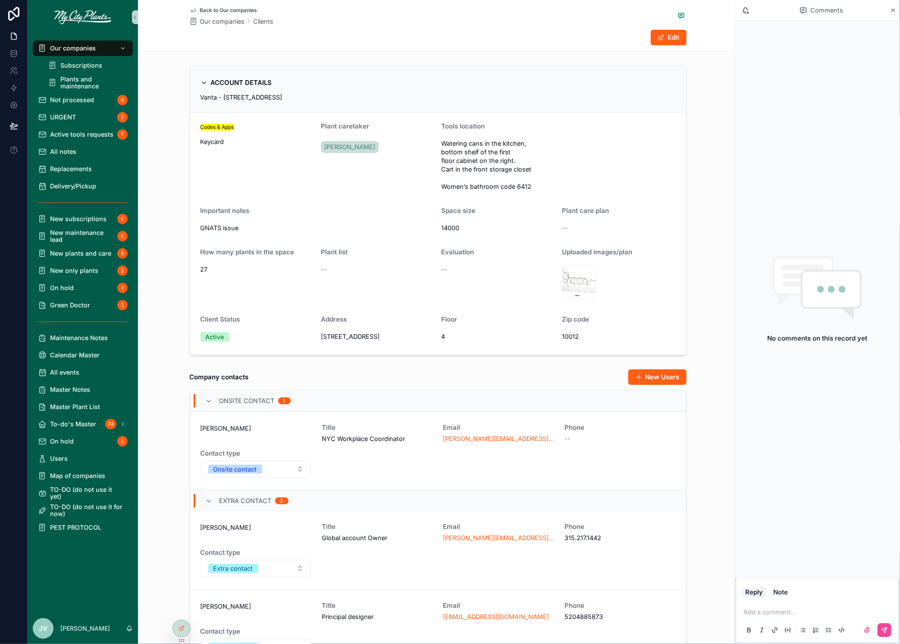
click at [558, 450] on div "[PERSON_NAME] Title NYC Workplace Coordinator Email [PERSON_NAME][EMAIL_ADDRESS…" at bounding box center [438, 451] width 475 height 54
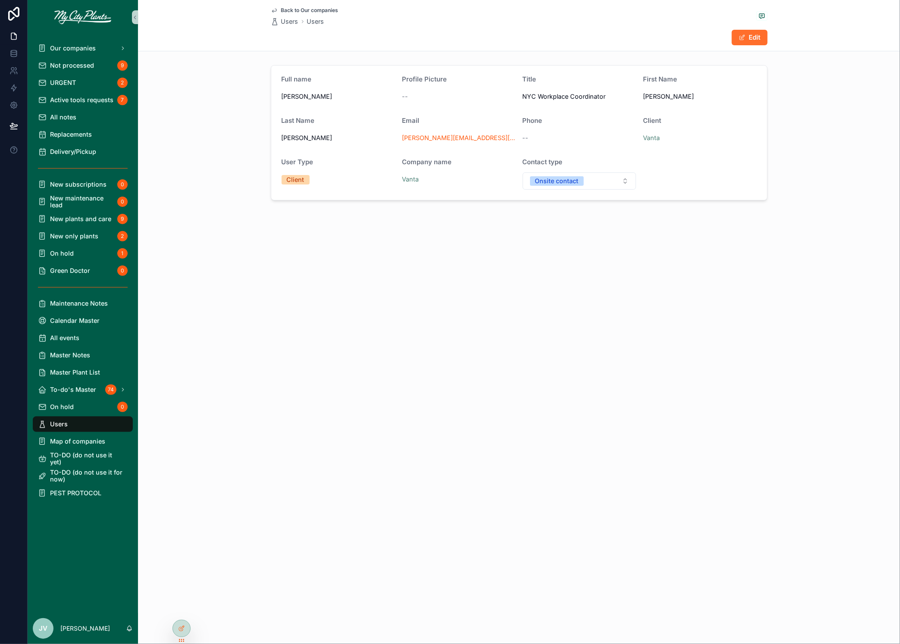
click at [752, 40] on button "Edit" at bounding box center [750, 38] width 36 height 16
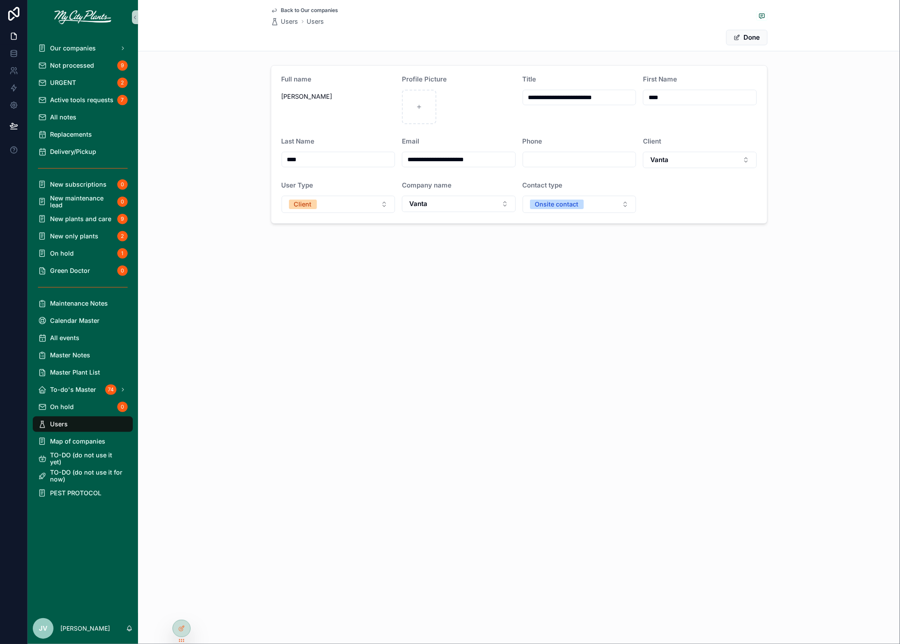
click at [559, 156] on input "scrollable content" at bounding box center [579, 160] width 113 height 12
paste input "**********"
type input "**********"
click at [758, 37] on button "Done" at bounding box center [746, 38] width 41 height 16
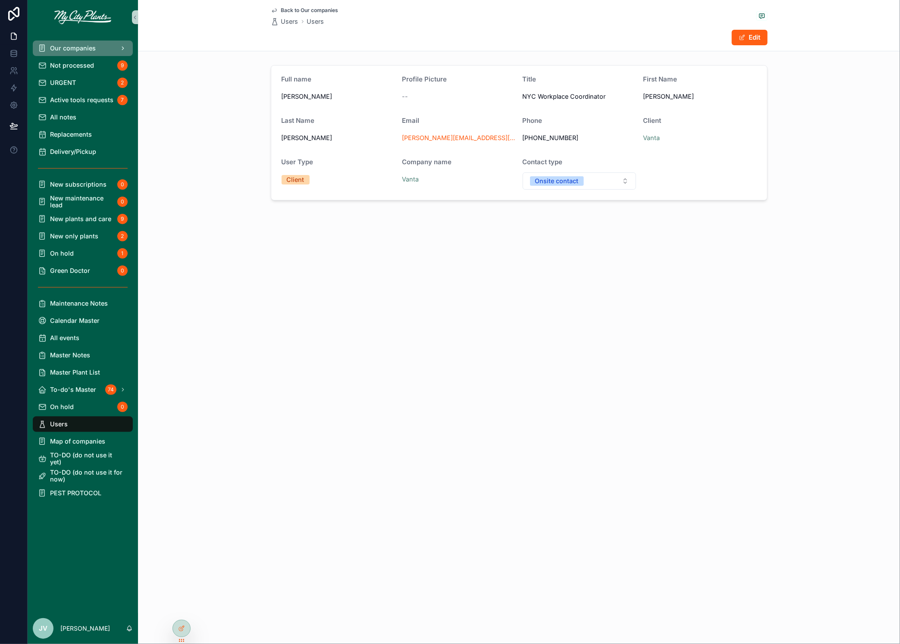
click at [86, 43] on div "Our companies" at bounding box center [83, 48] width 90 height 14
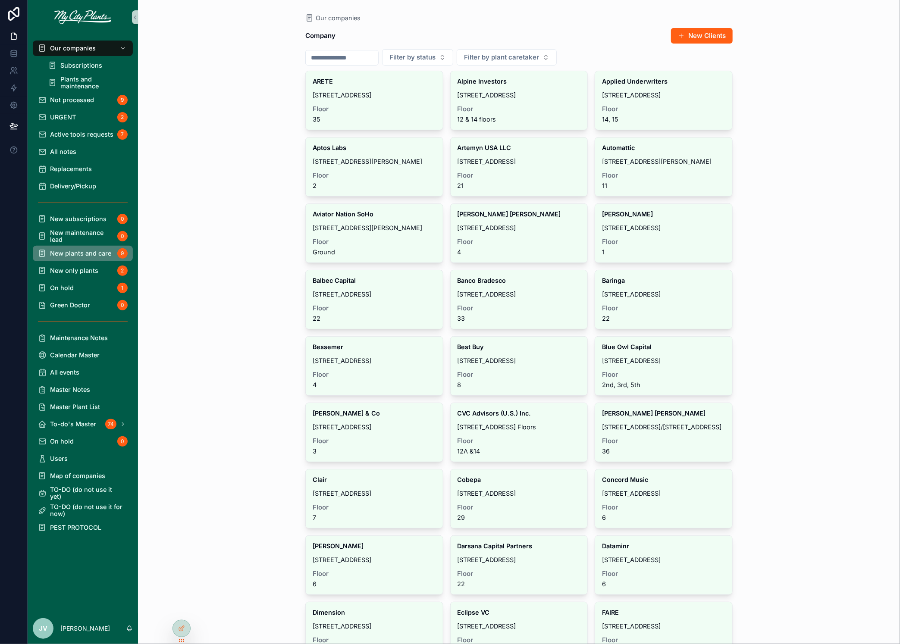
click at [65, 251] on span "New plants and care" at bounding box center [80, 253] width 61 height 7
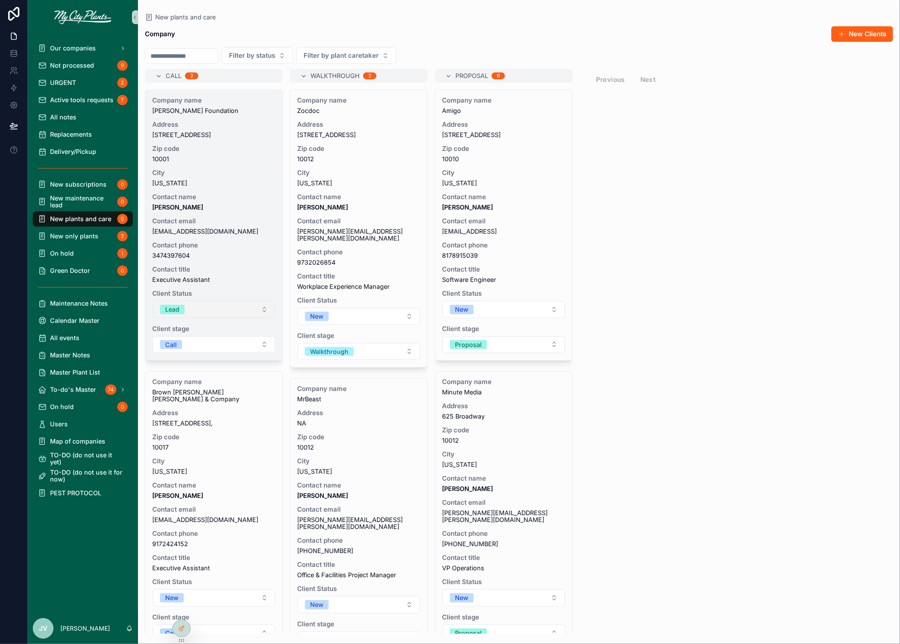
click at [263, 311] on button "Lead" at bounding box center [214, 309] width 122 height 17
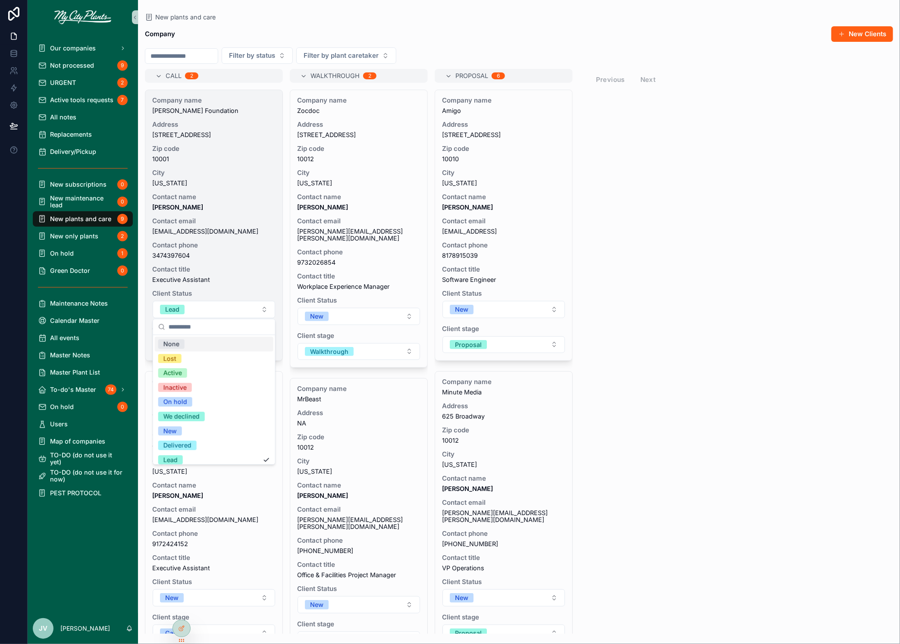
click at [250, 290] on span "Client Status" at bounding box center [213, 293] width 123 height 7
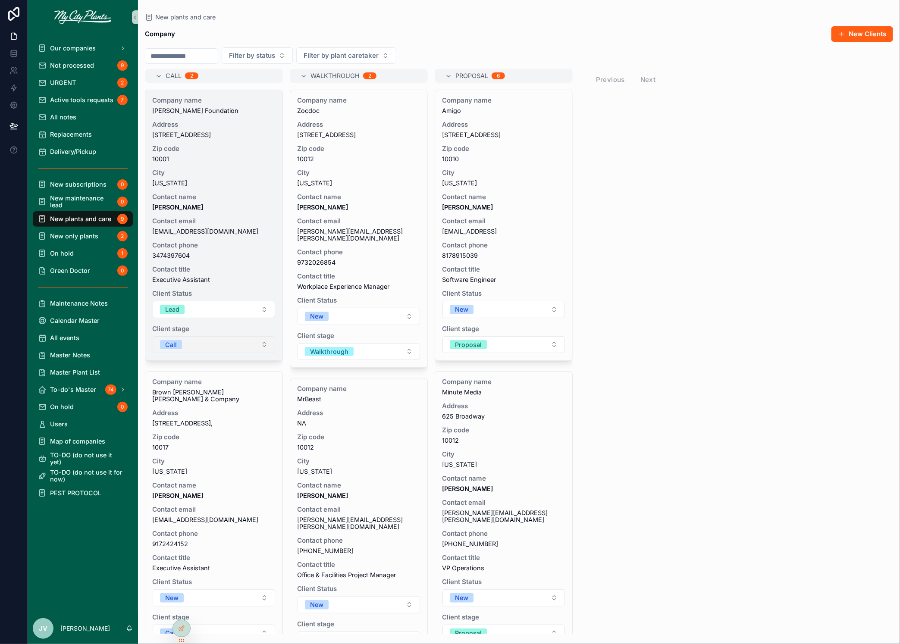
click at [263, 348] on button "Call" at bounding box center [214, 344] width 122 height 17
click at [237, 336] on button "Call" at bounding box center [214, 344] width 122 height 17
click at [262, 310] on button "Lead" at bounding box center [214, 309] width 122 height 17
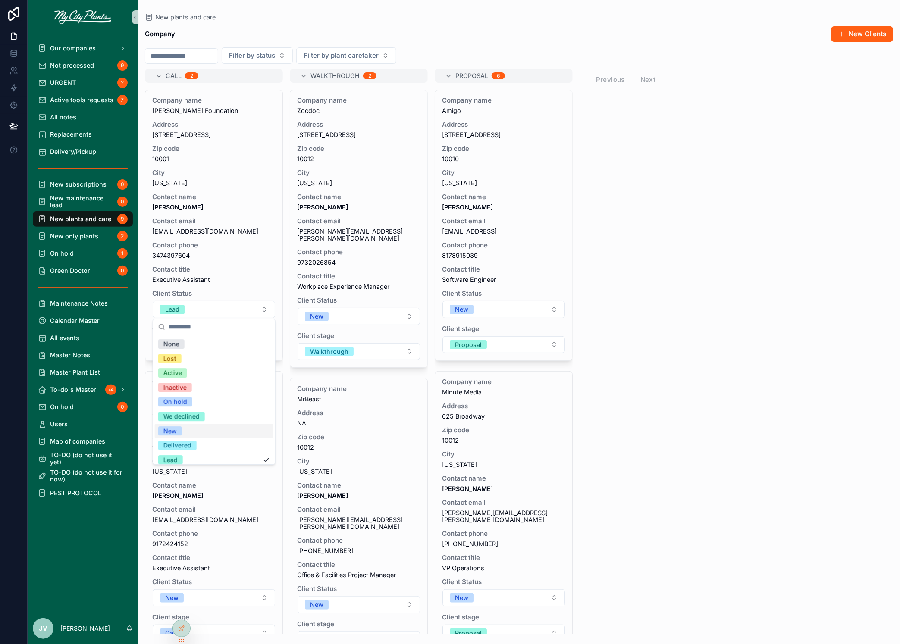
click at [174, 428] on div "New" at bounding box center [169, 430] width 13 height 9
